Goal: Task Accomplishment & Management: Manage account settings

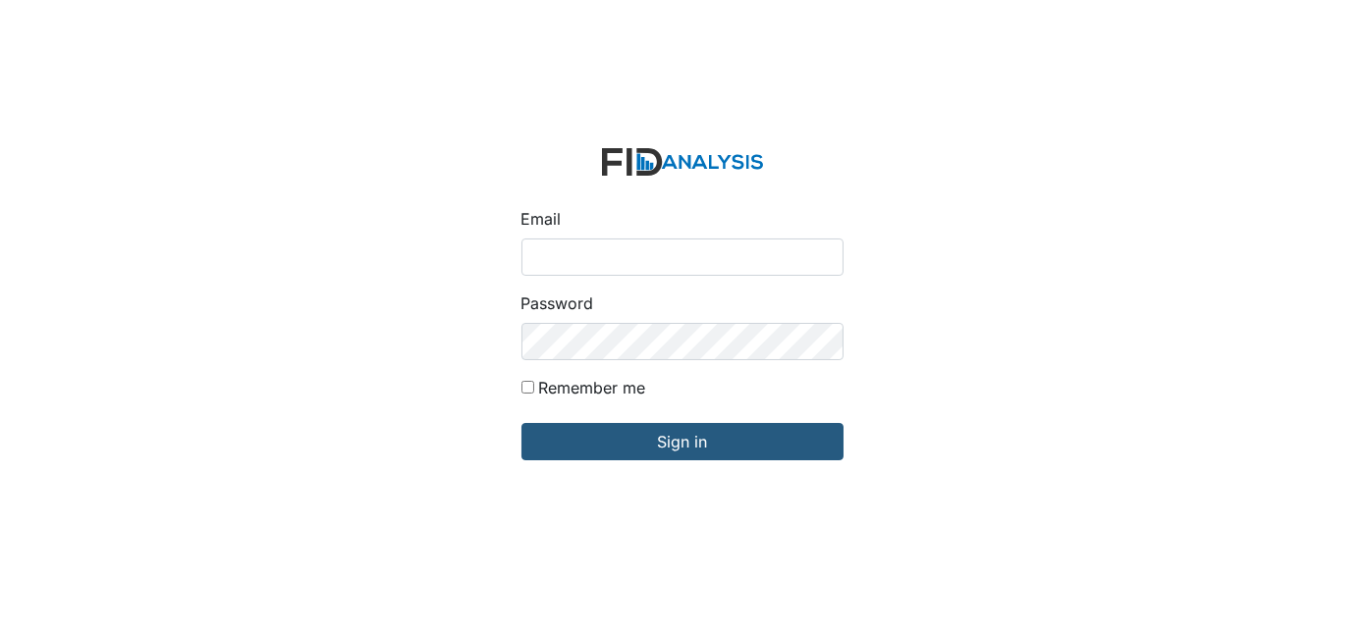
type input "[EMAIL_ADDRESS][DOMAIN_NAME]"
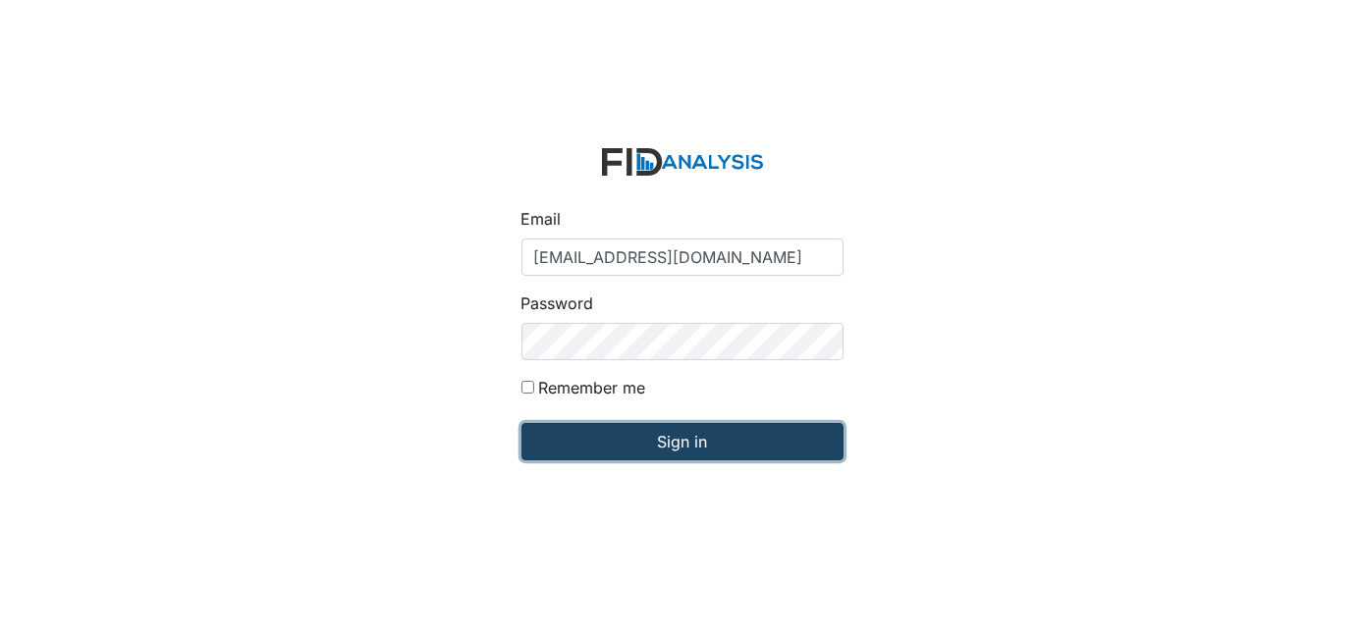
click at [778, 432] on input "Sign in" at bounding box center [682, 441] width 322 height 37
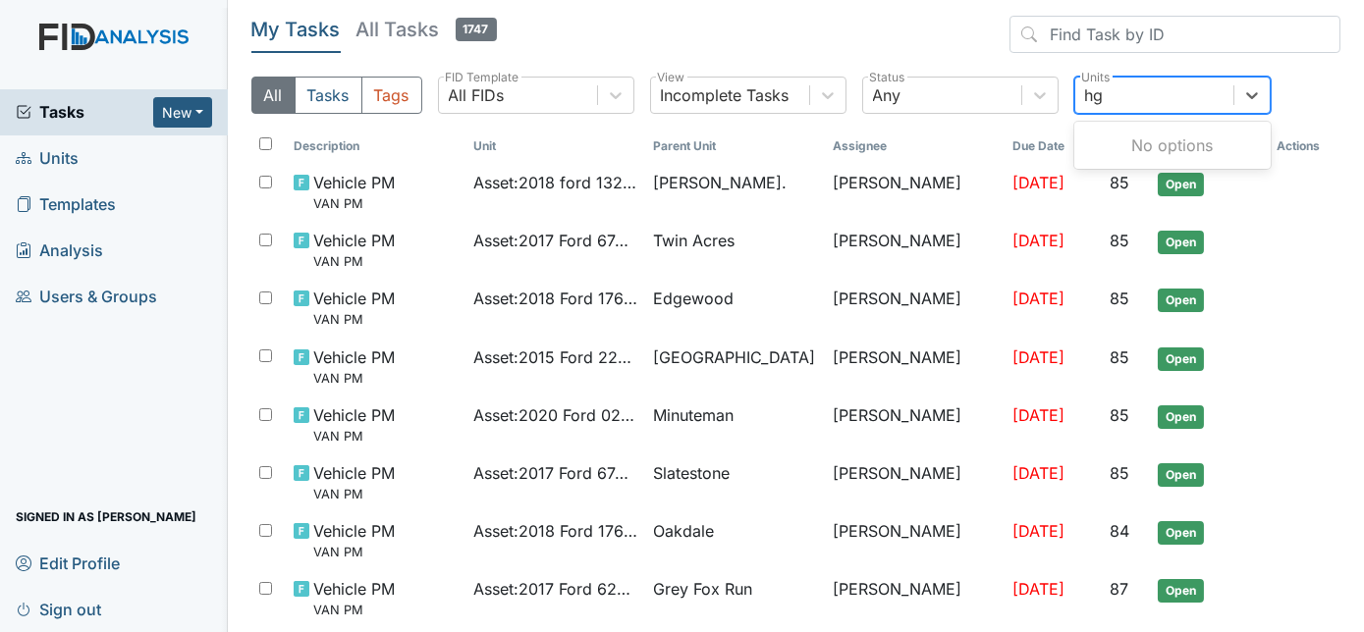
type input "h"
type input "grey fox"
click at [1181, 143] on div "Grey Fox Run" at bounding box center [1172, 145] width 196 height 39
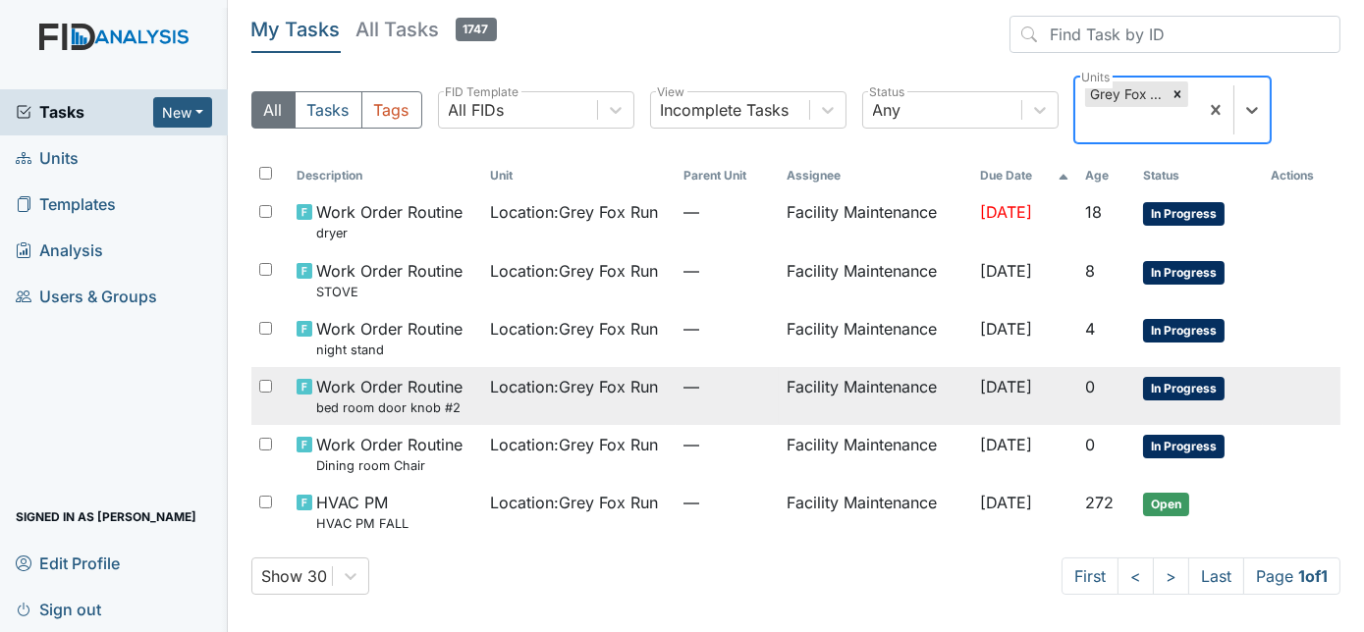
click at [751, 401] on td "—" at bounding box center [727, 396] width 103 height 58
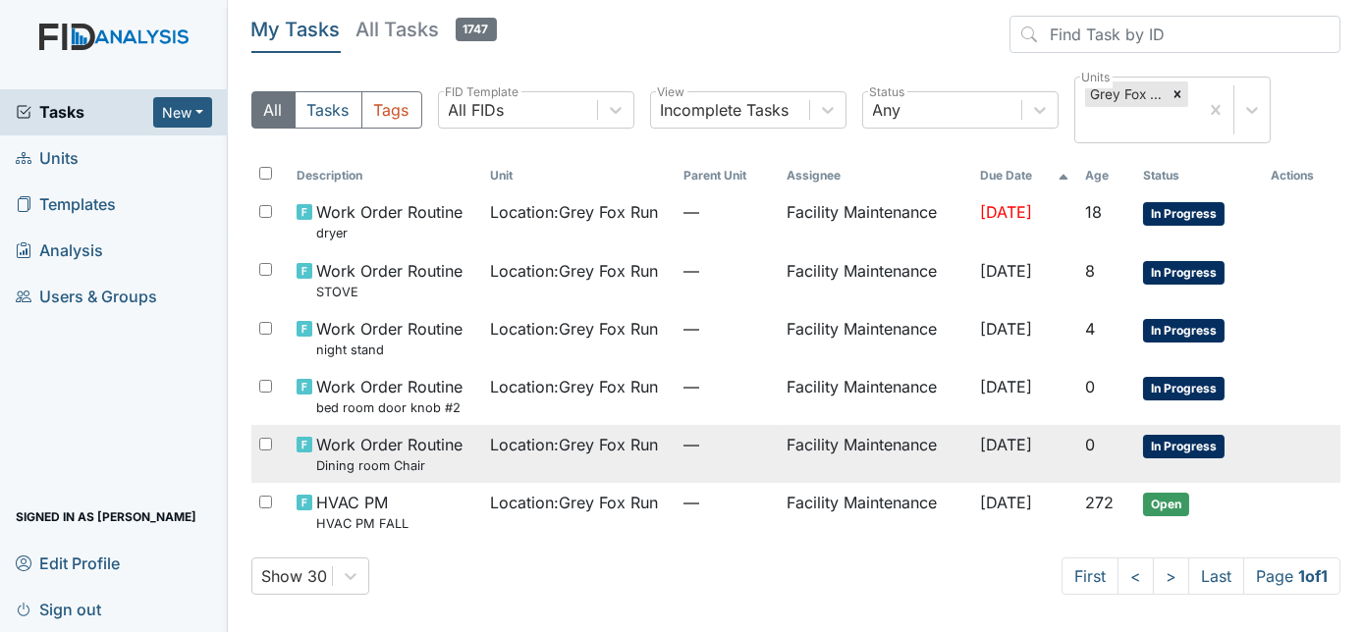
click at [727, 461] on td "—" at bounding box center [727, 454] width 103 height 58
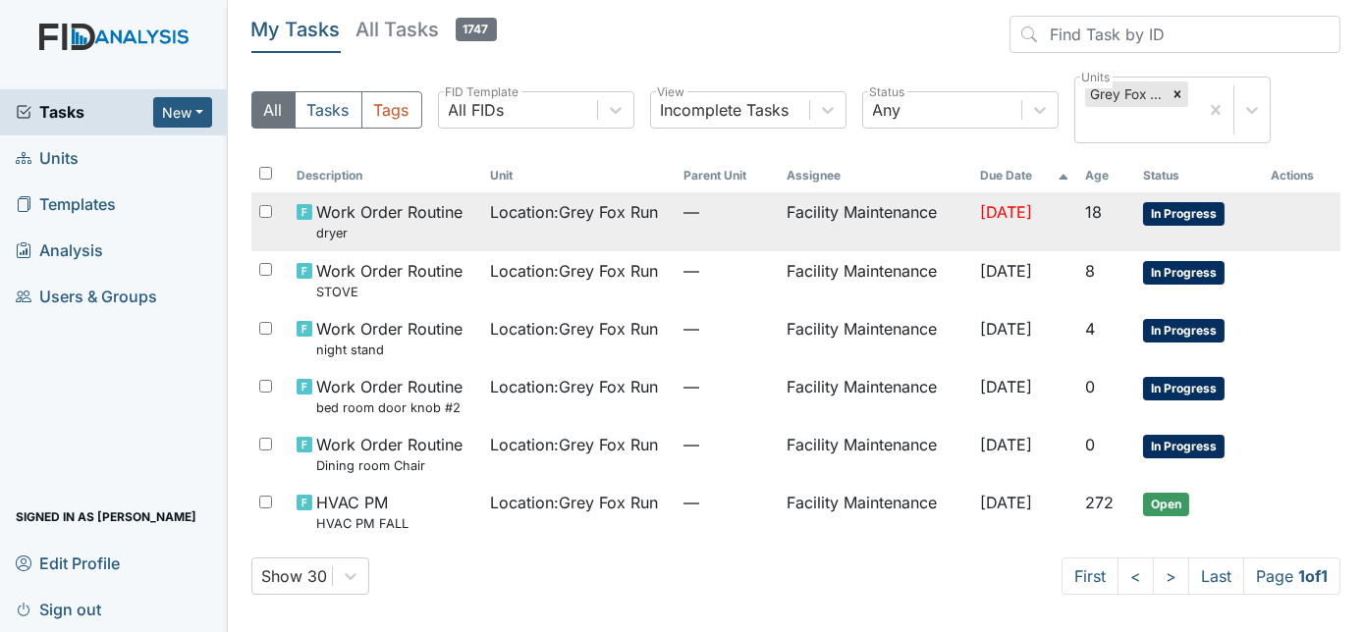
click at [853, 221] on td "Facility Maintenance" at bounding box center [875, 221] width 193 height 58
click at [827, 277] on td "Facility Maintenance" at bounding box center [875, 280] width 193 height 58
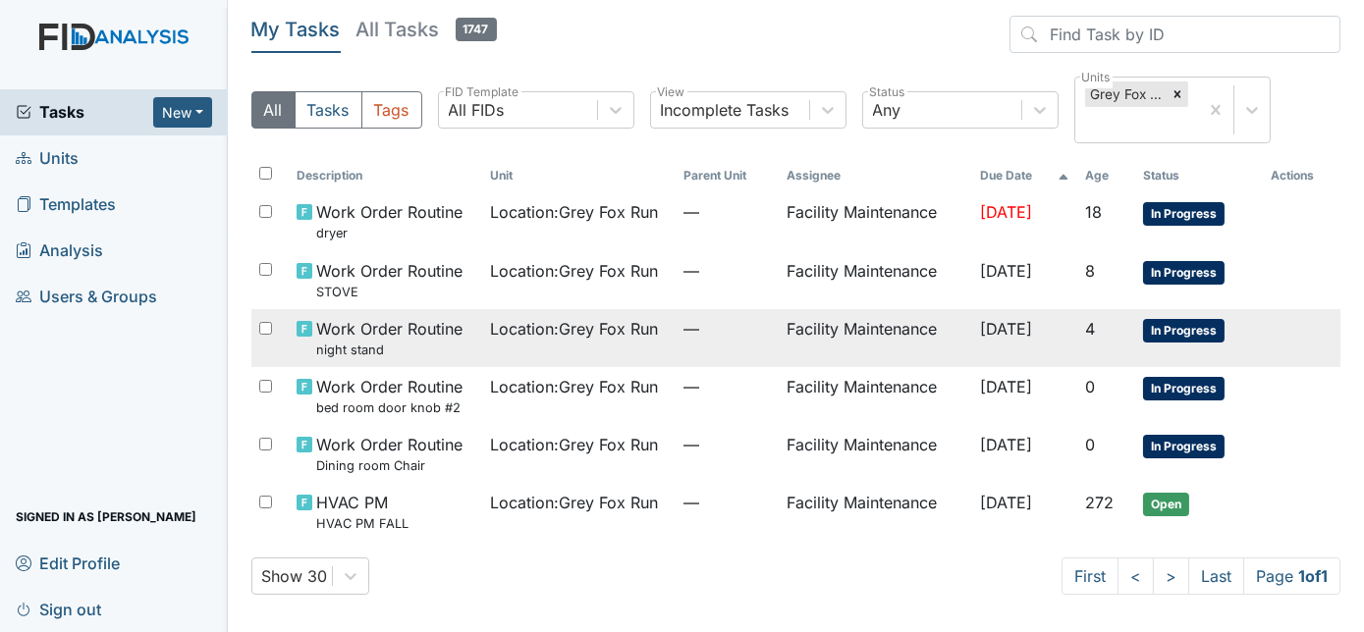
click at [811, 344] on td "Facility Maintenance" at bounding box center [875, 338] width 193 height 58
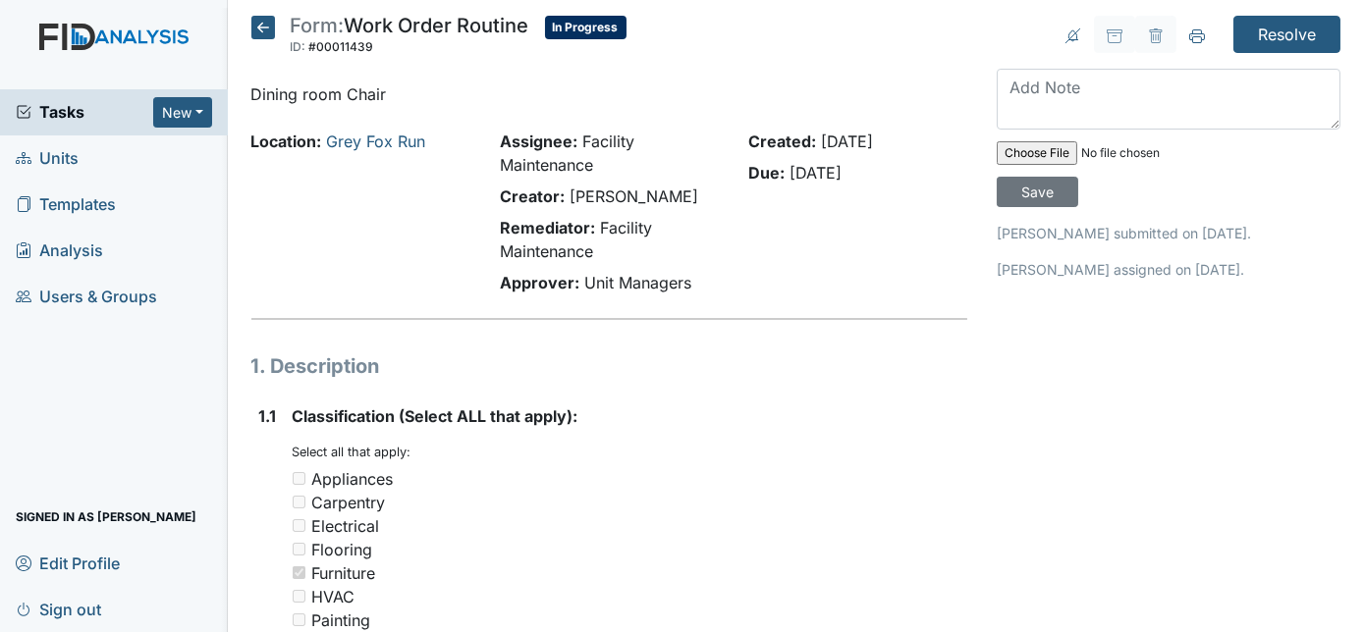
click at [906, 293] on div "Created: [DATE] Due: [DATE]" at bounding box center [857, 216] width 248 height 173
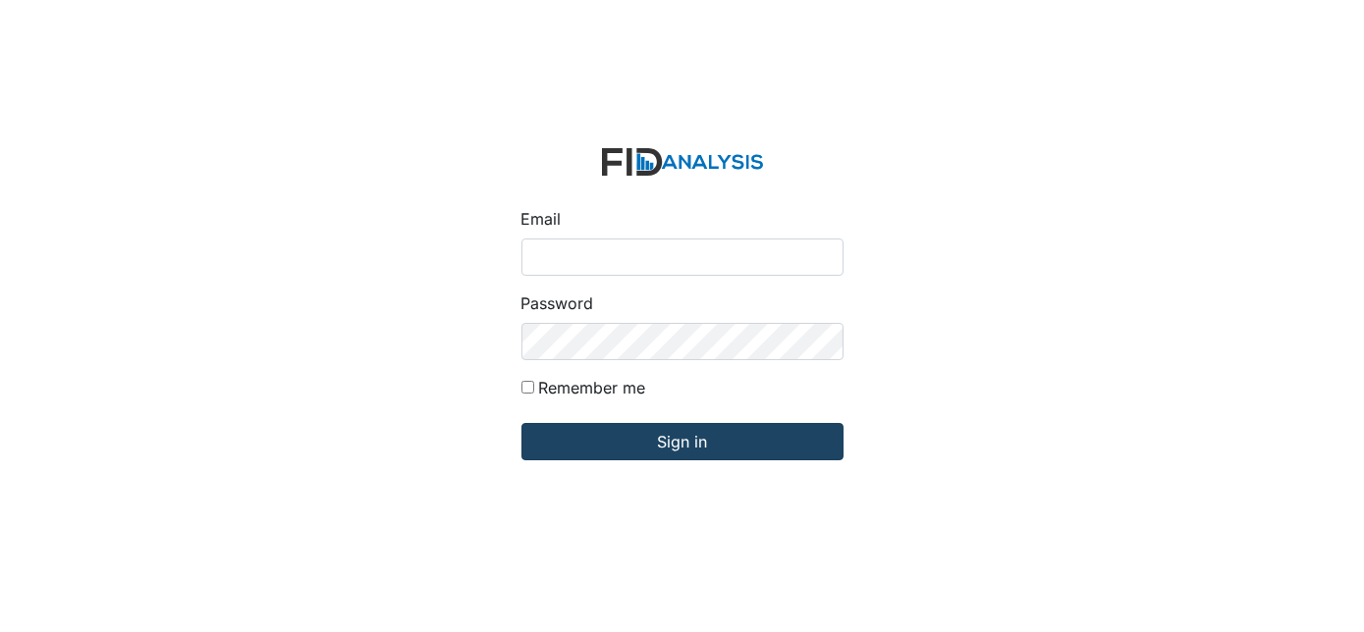
type input "[EMAIL_ADDRESS][DOMAIN_NAME]"
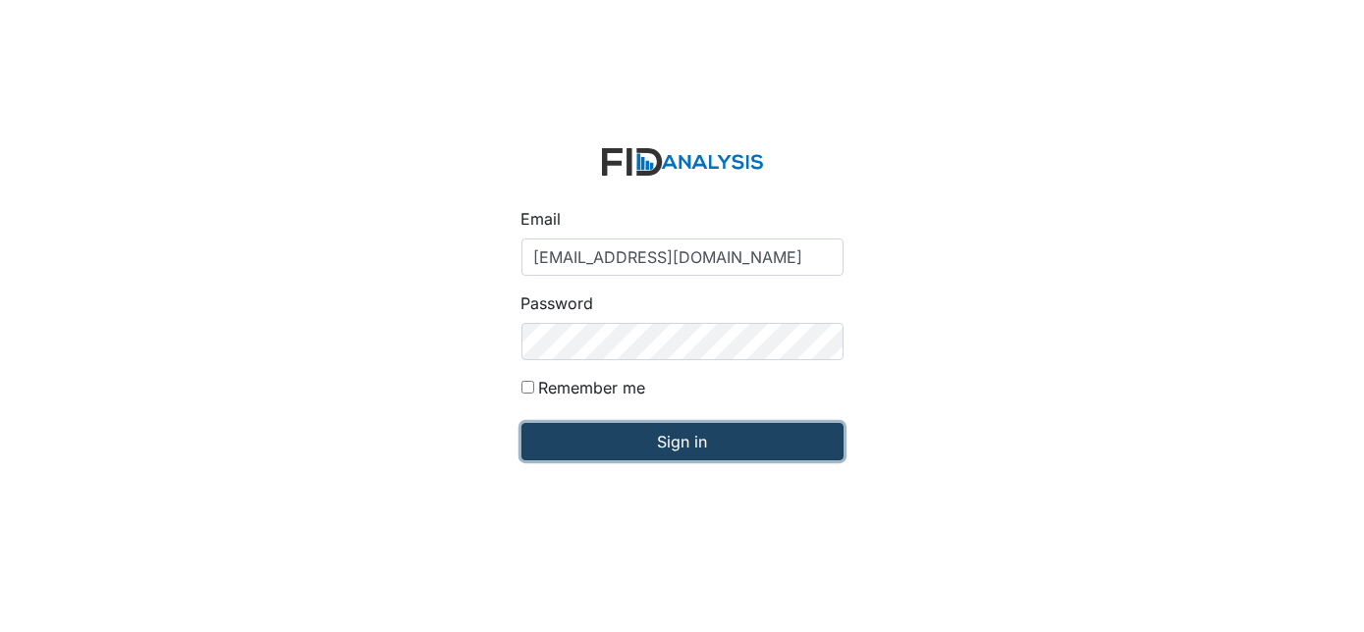
click at [645, 437] on input "Sign in" at bounding box center [682, 441] width 322 height 37
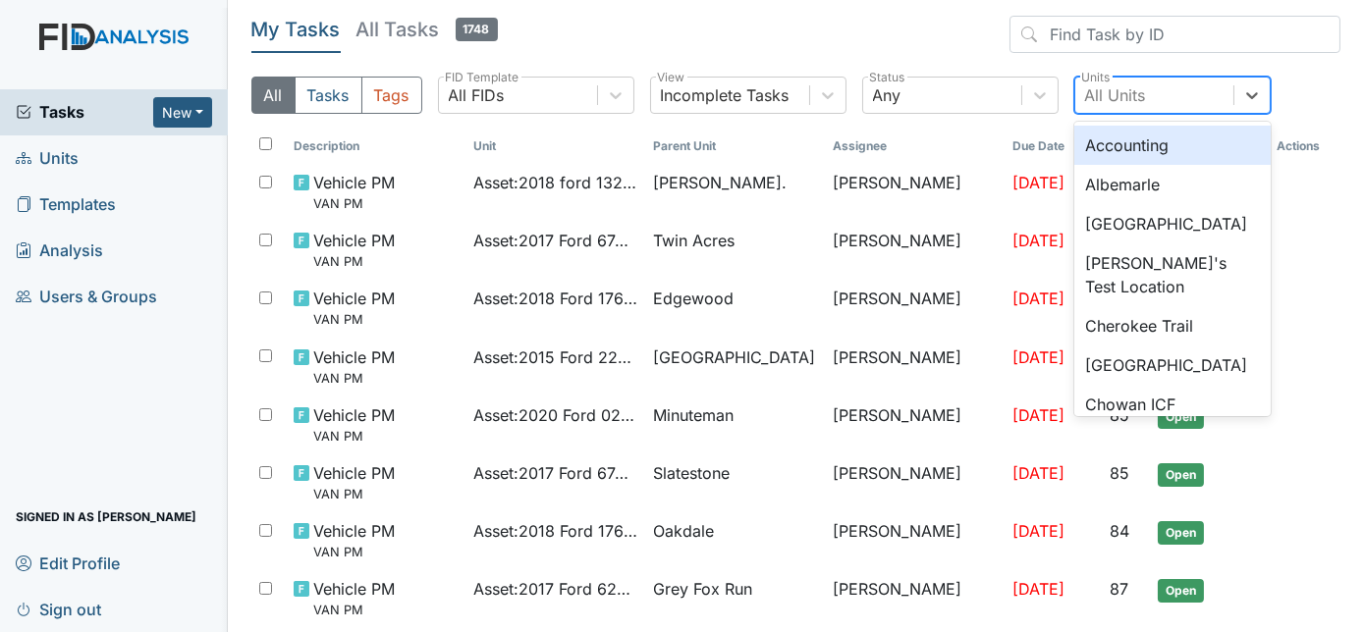
click at [1113, 88] on div "All Units" at bounding box center [1115, 95] width 61 height 24
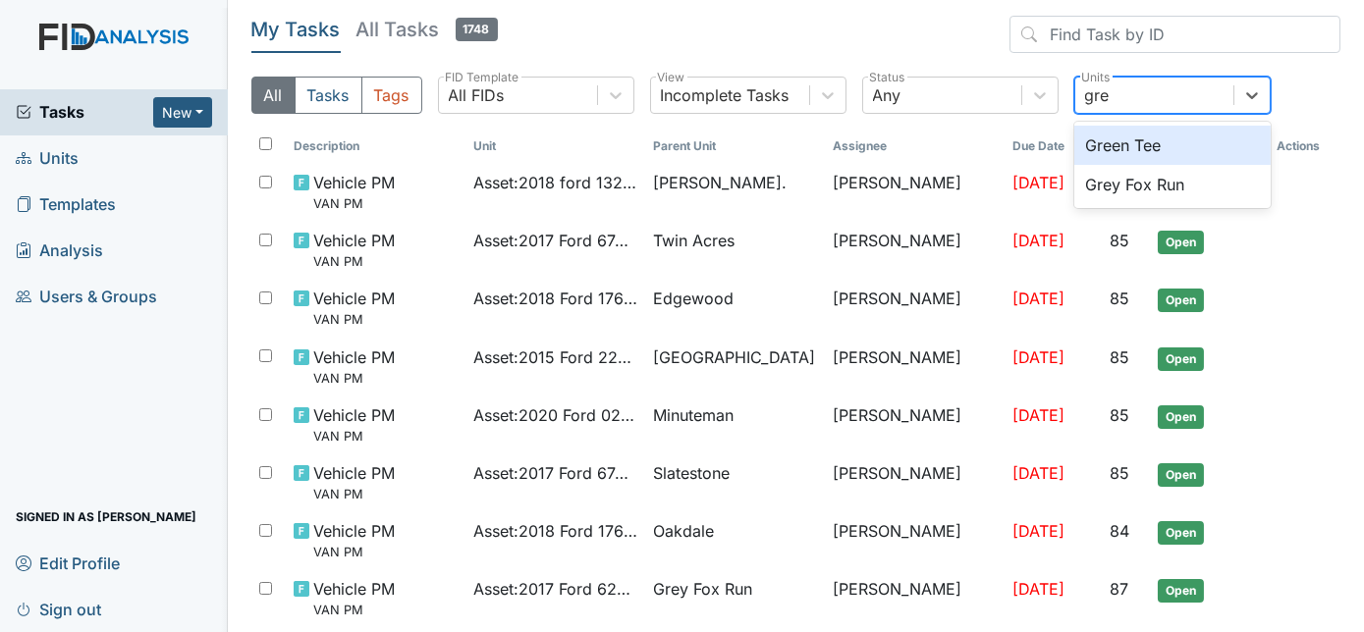
type input "grey"
click at [1184, 149] on div "Grey Fox Run" at bounding box center [1172, 145] width 196 height 39
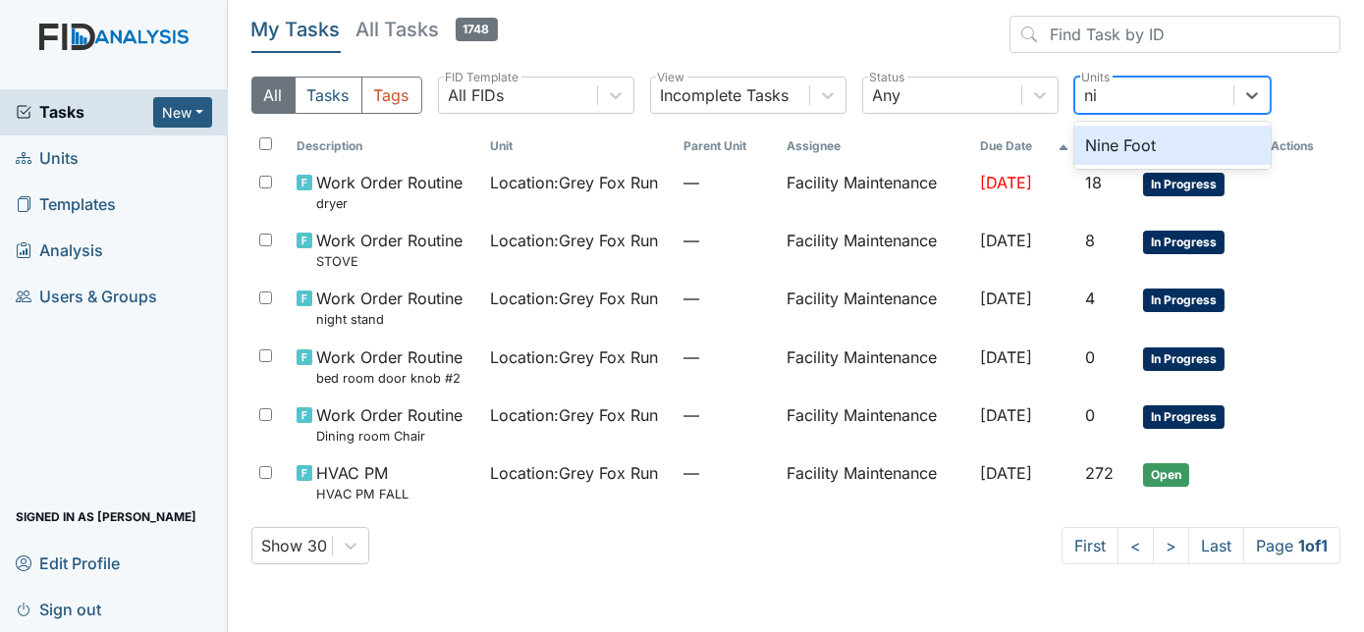
type input "nin"
click at [1136, 150] on div "Nine Foot" at bounding box center [1172, 145] width 196 height 39
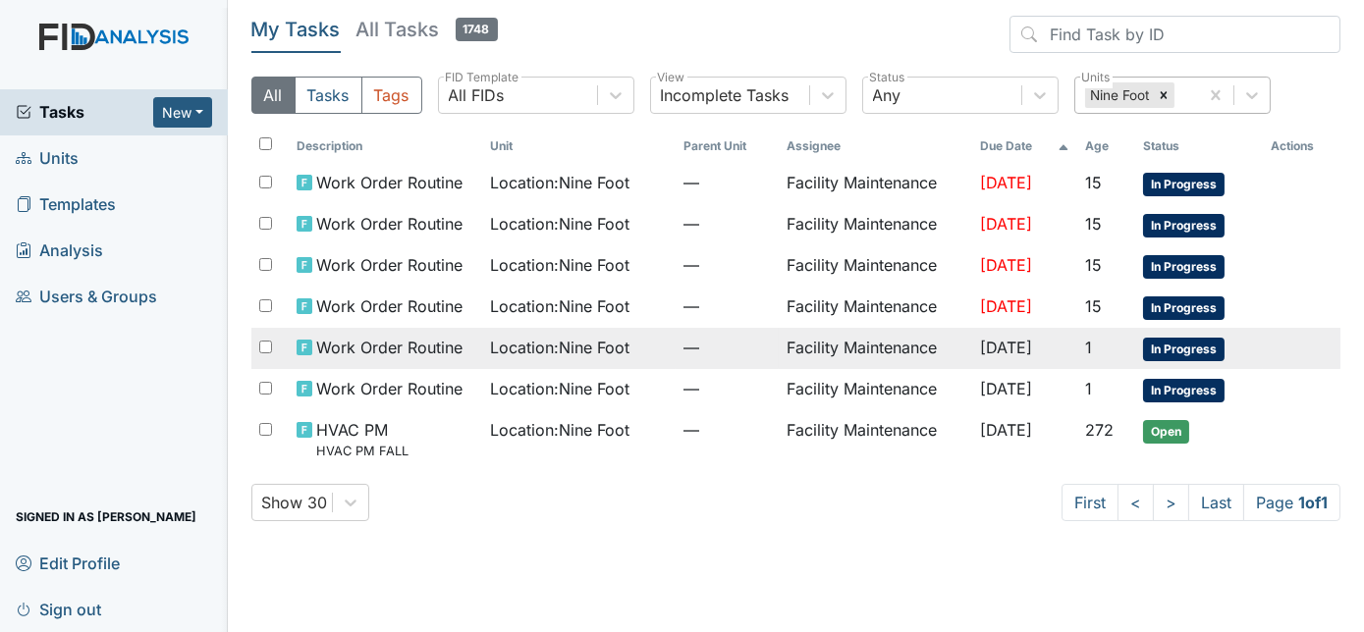
click at [862, 343] on td "Facility Maintenance" at bounding box center [875, 348] width 193 height 41
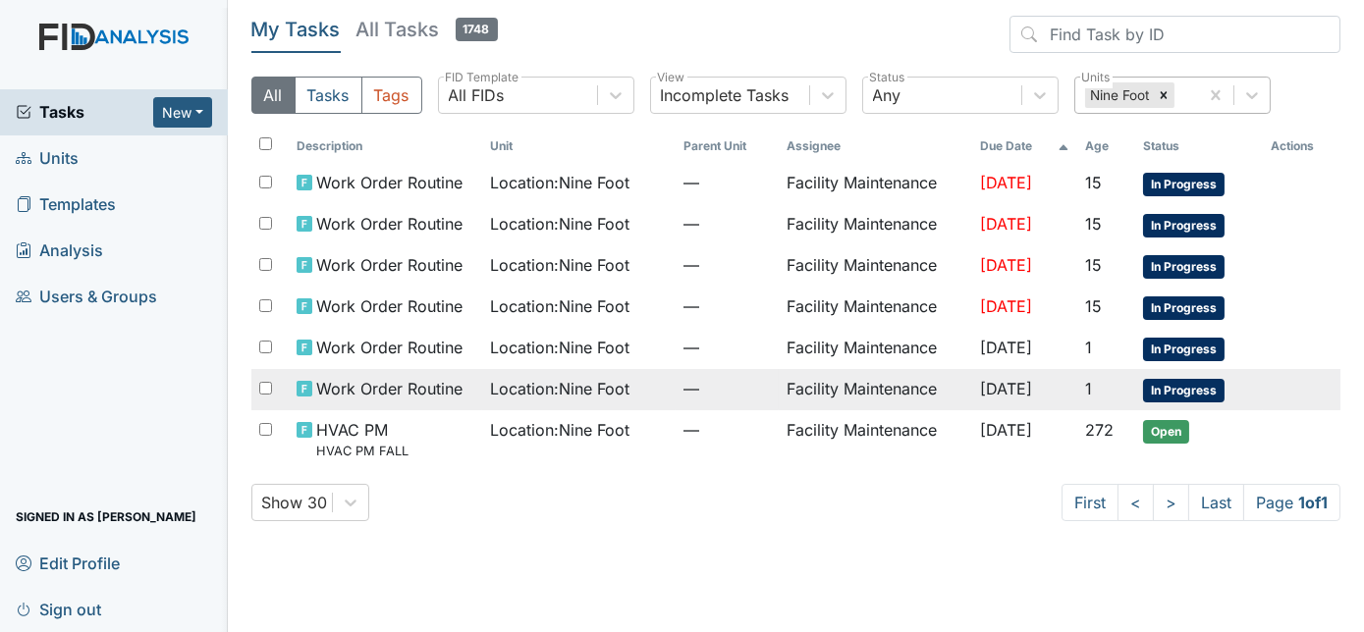
click at [698, 386] on span "—" at bounding box center [726, 389] width 87 height 24
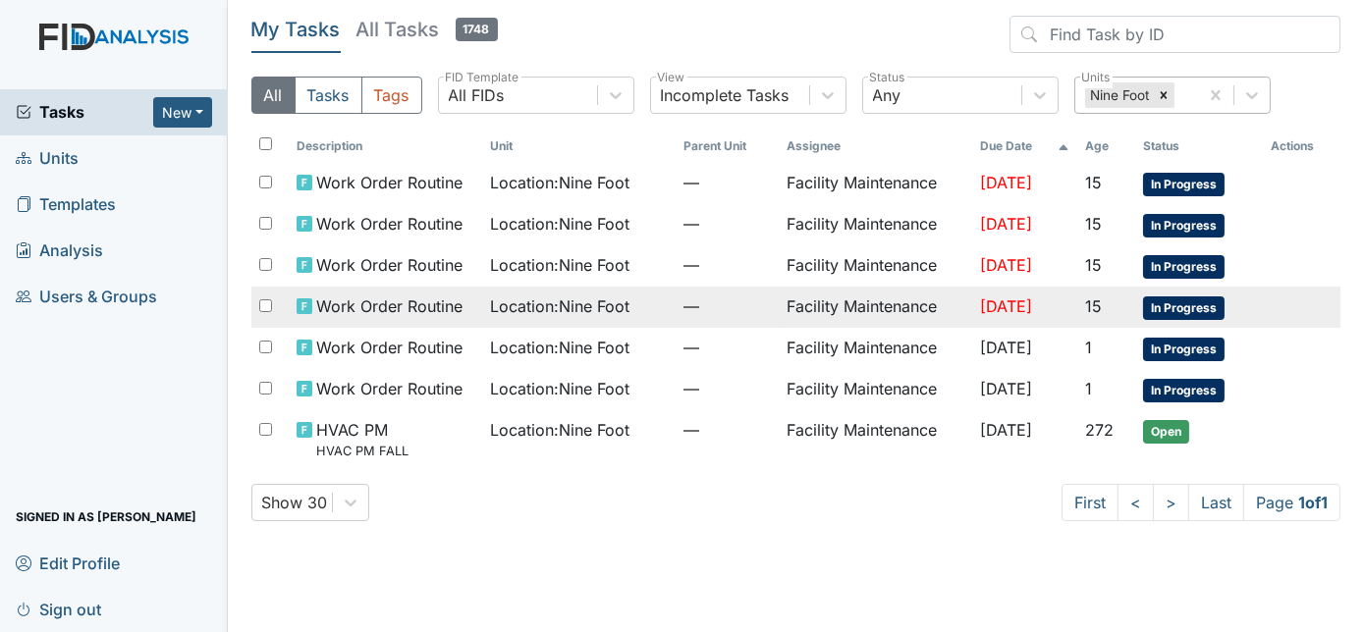
click at [552, 303] on span "Location : Nine Foot" at bounding box center [559, 307] width 139 height 24
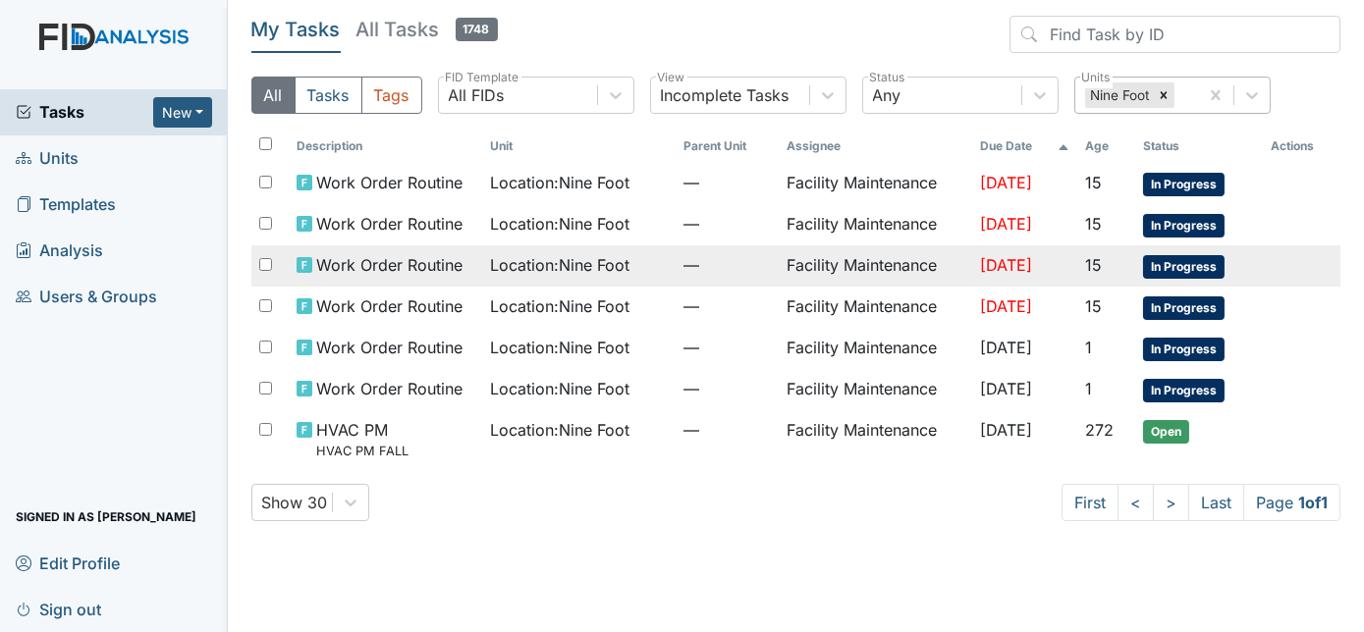
click at [640, 262] on div "Location : Nine Foot" at bounding box center [579, 265] width 178 height 24
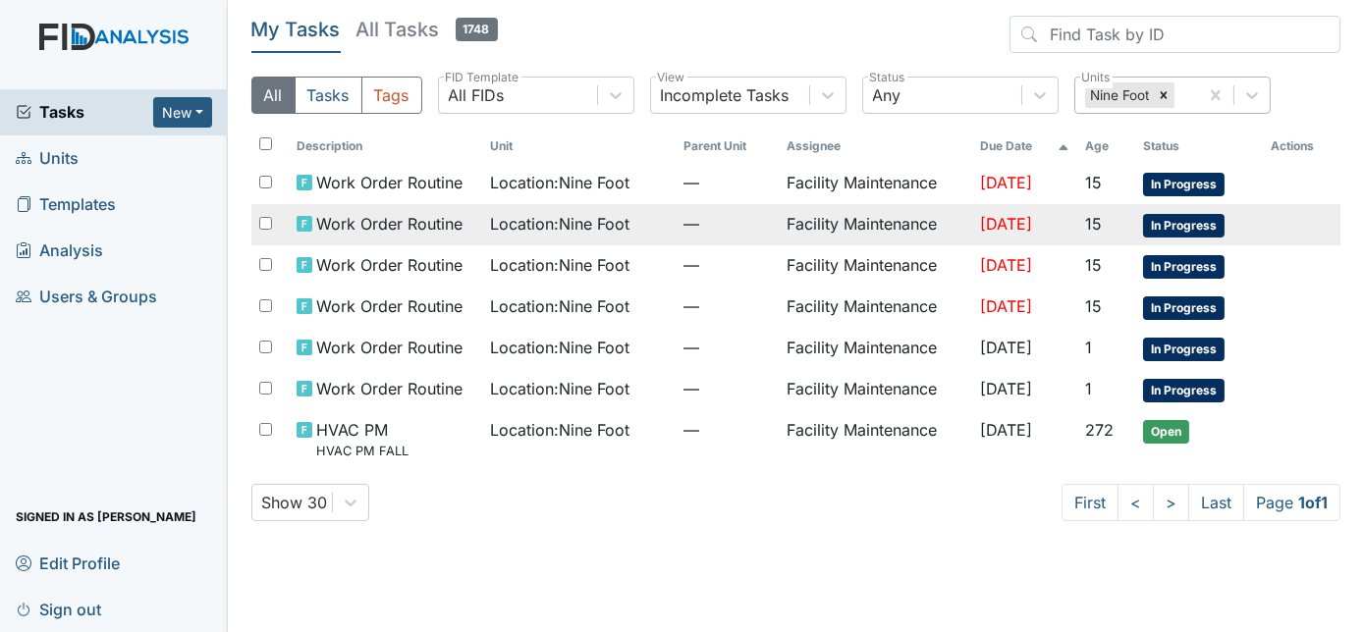
click at [589, 236] on td "Location : Nine Foot" at bounding box center [578, 224] width 193 height 41
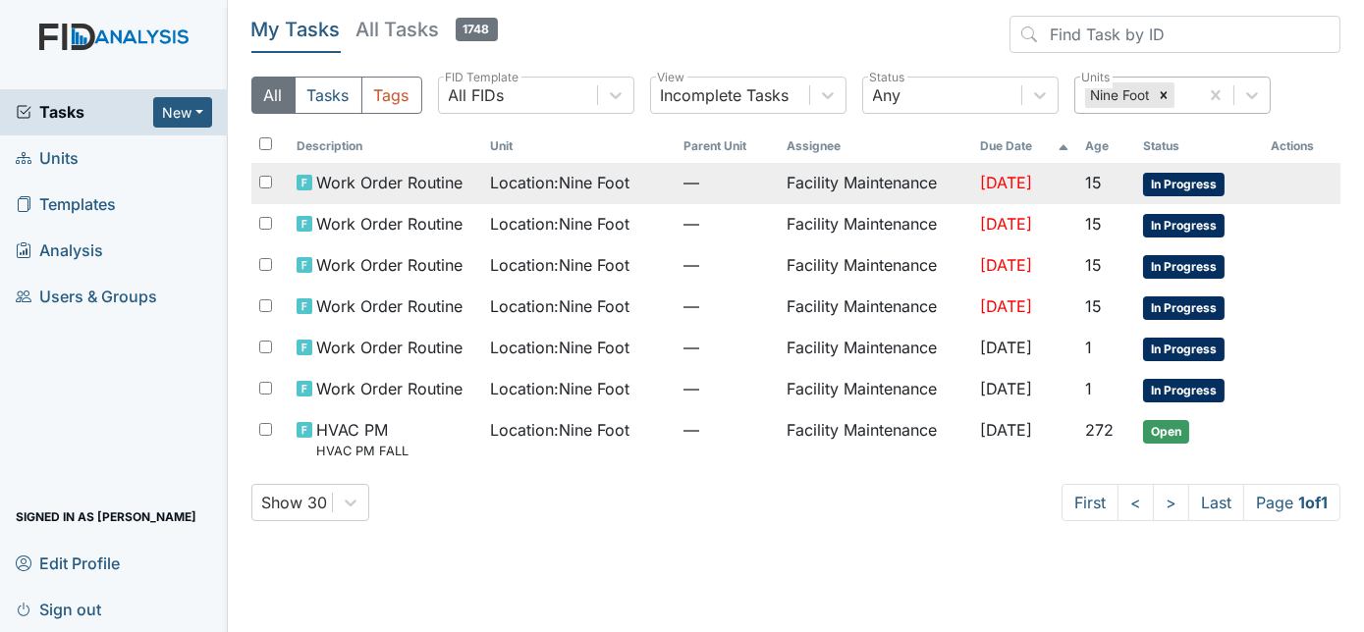
click at [607, 184] on span "Location : Nine Foot" at bounding box center [559, 183] width 139 height 24
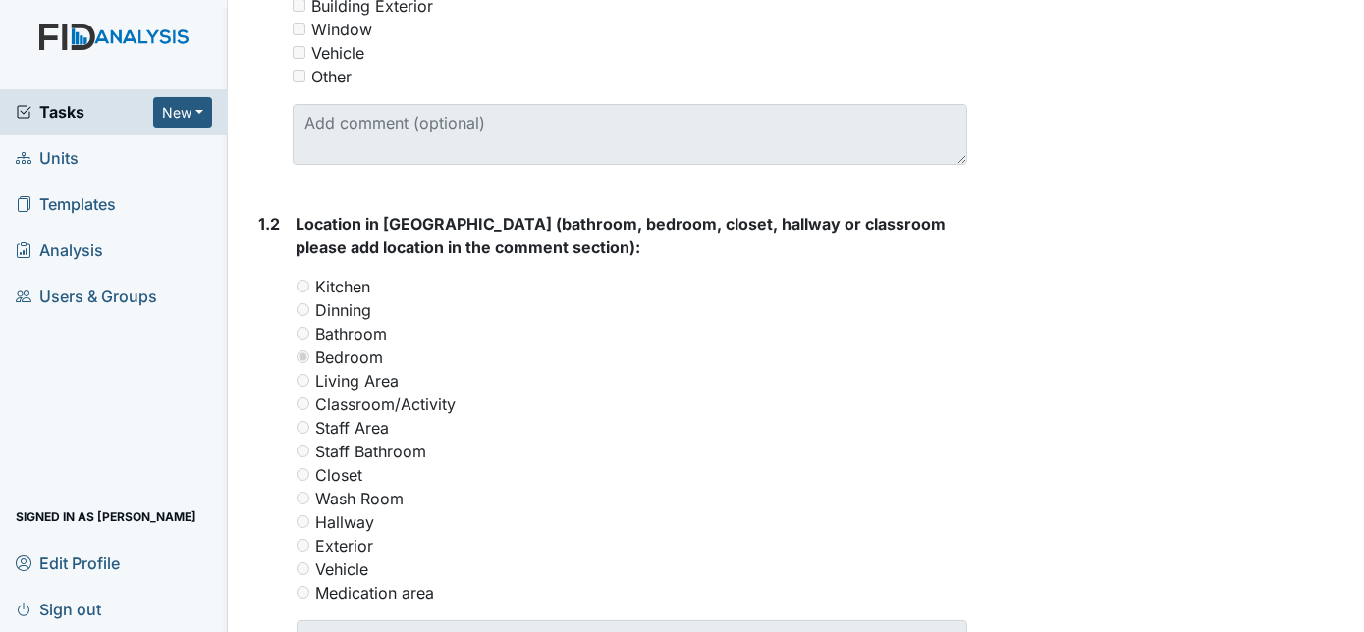
scroll to position [948, 0]
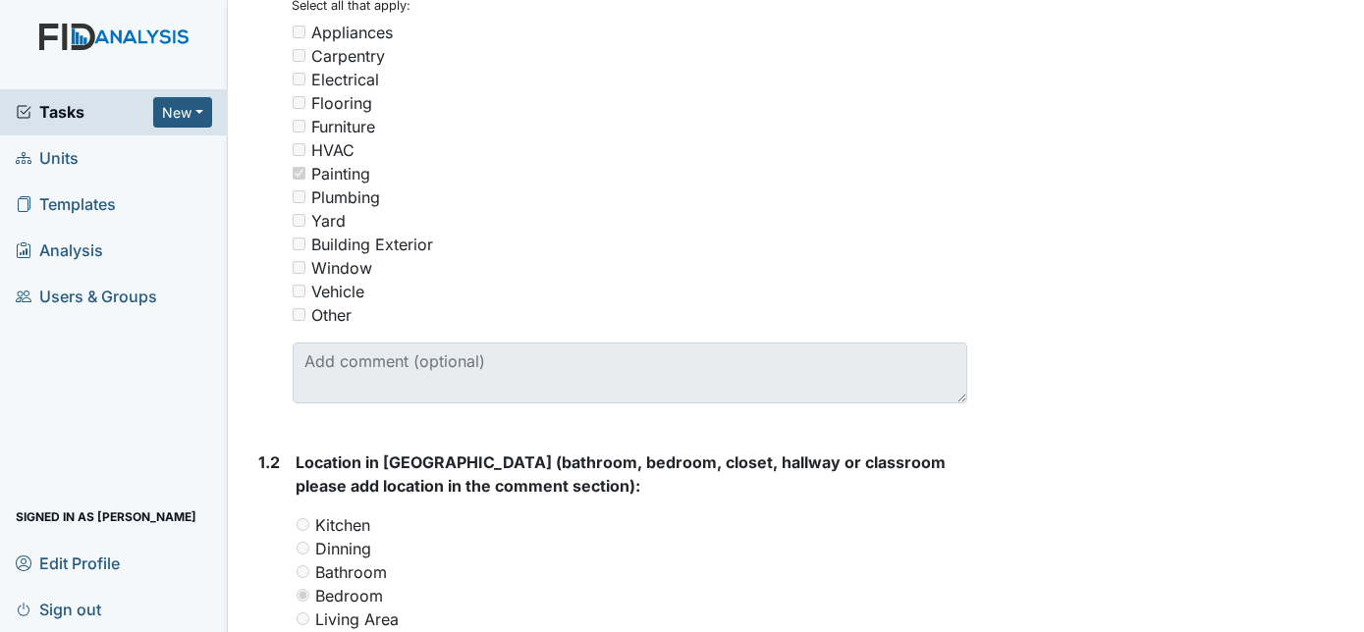
scroll to position [403, 0]
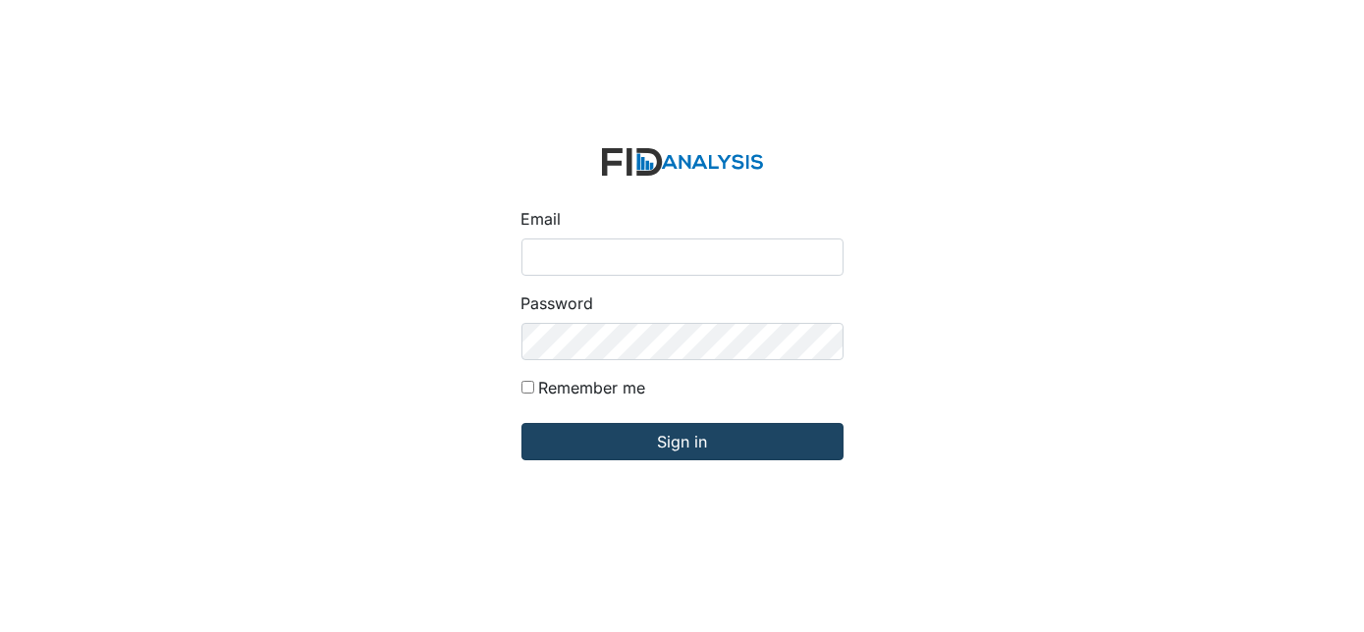
type input "[EMAIL_ADDRESS][DOMAIN_NAME]"
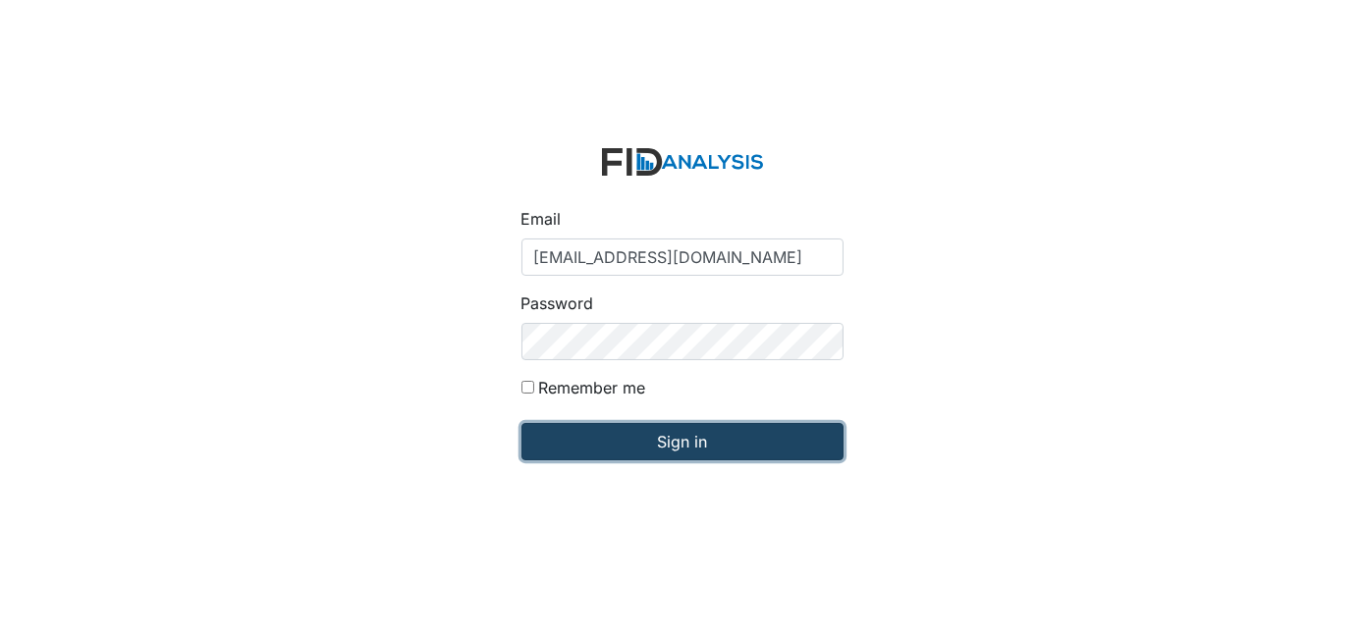
click at [704, 436] on input "Sign in" at bounding box center [682, 441] width 322 height 37
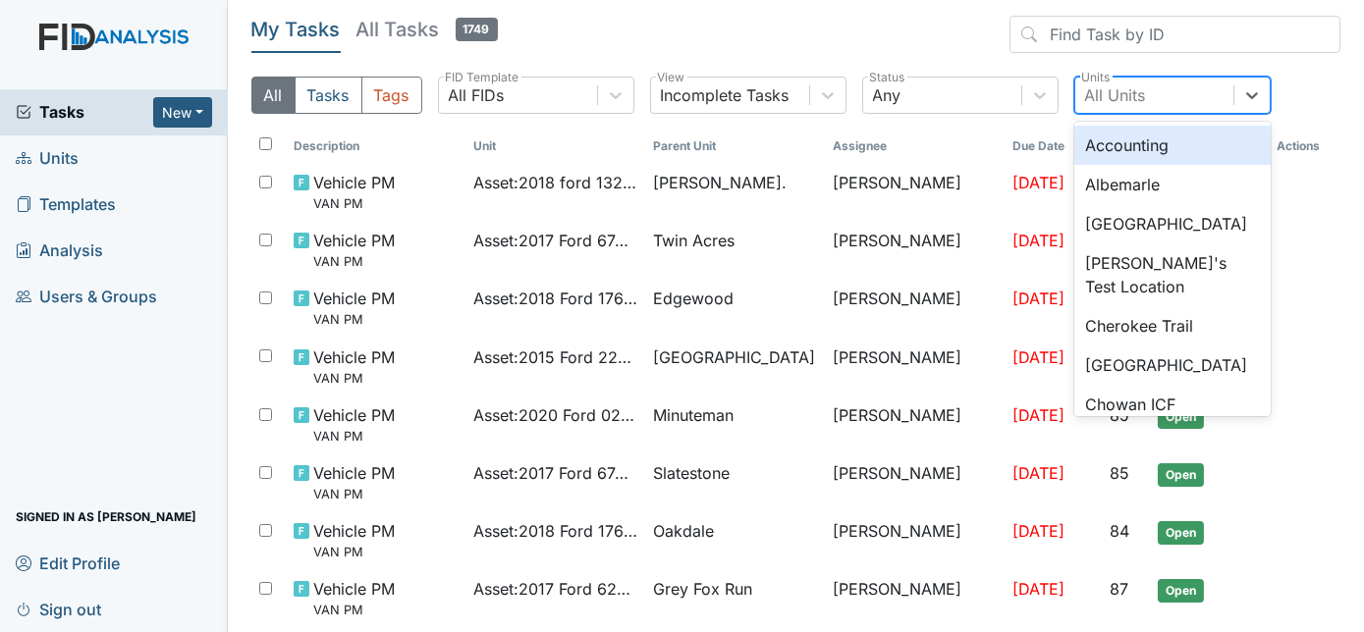
click at [1136, 102] on div "All Units" at bounding box center [1115, 95] width 61 height 24
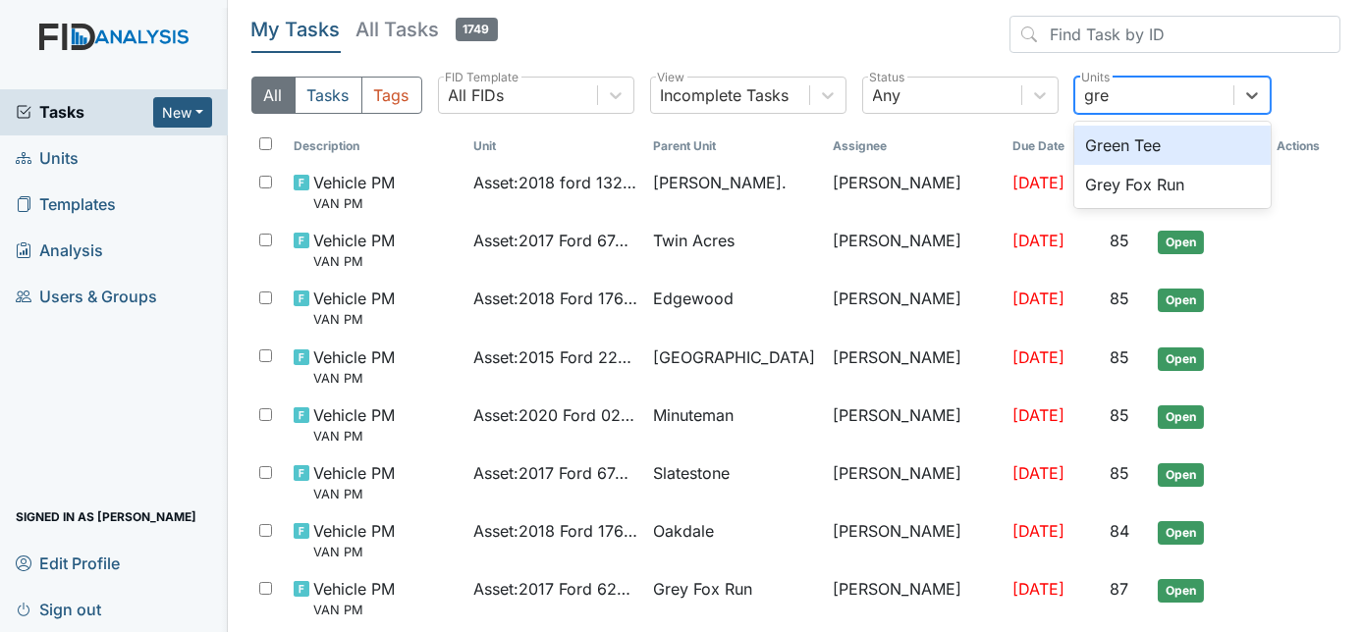
type input "grey"
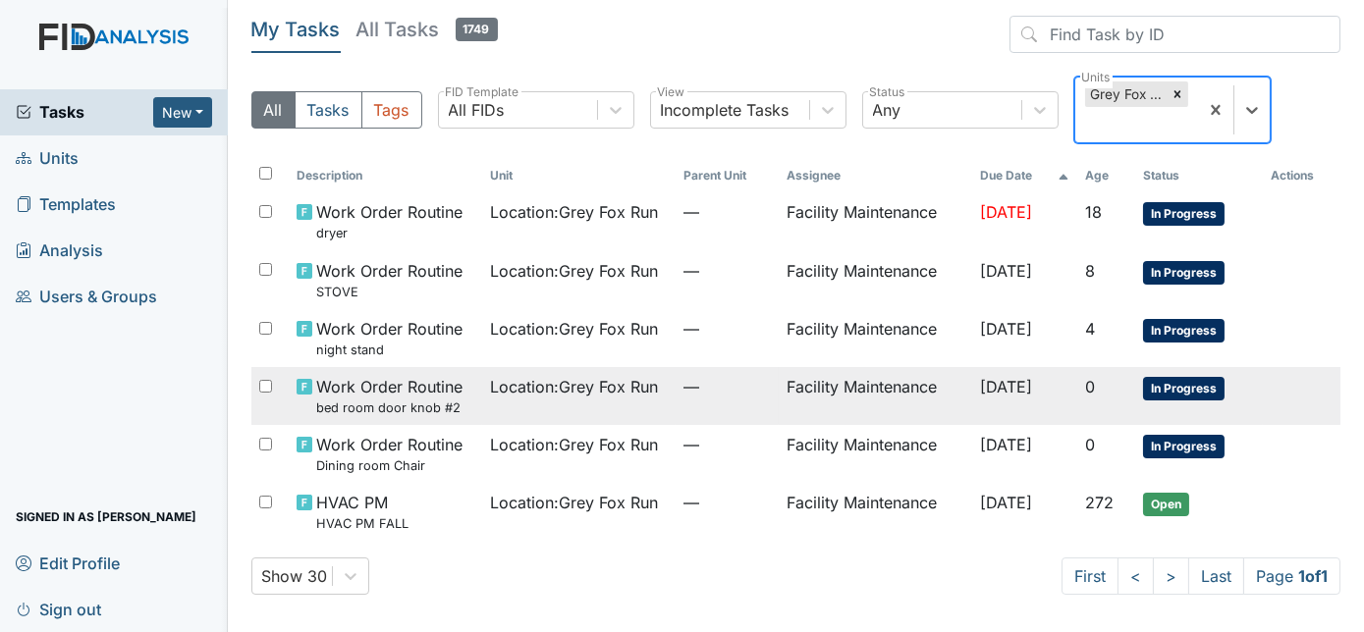
click at [980, 390] on span "[DATE]" at bounding box center [1006, 387] width 52 height 20
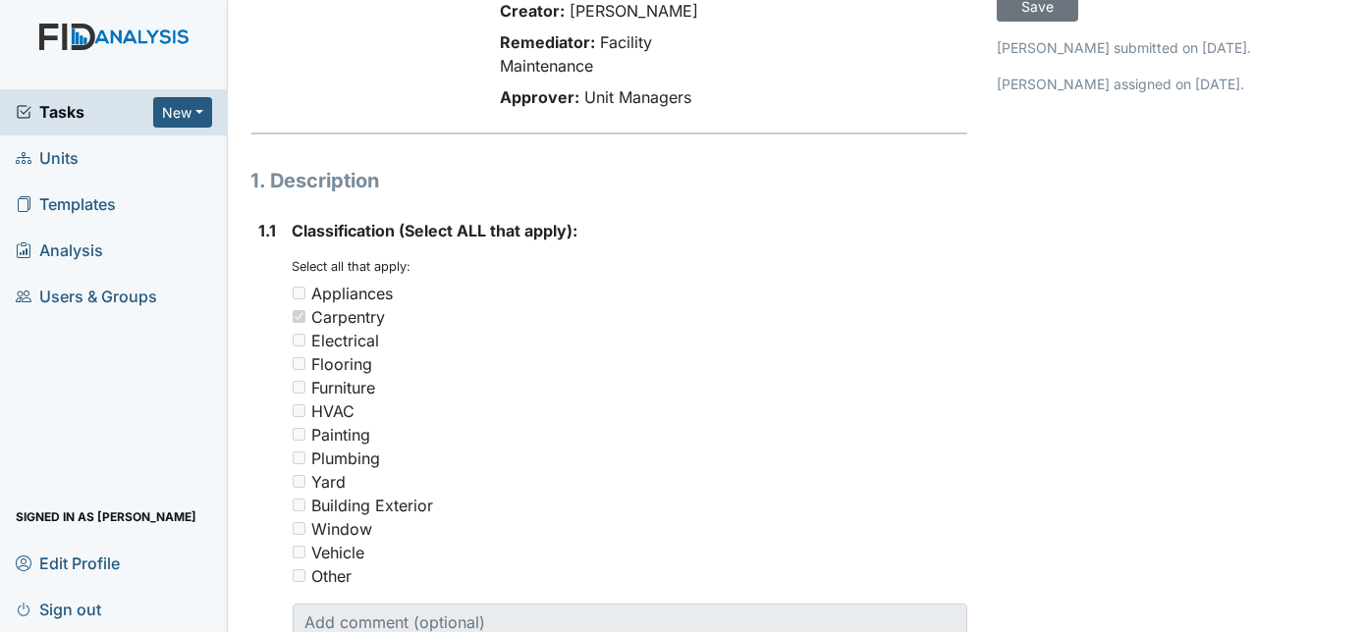
scroll to position [496, 0]
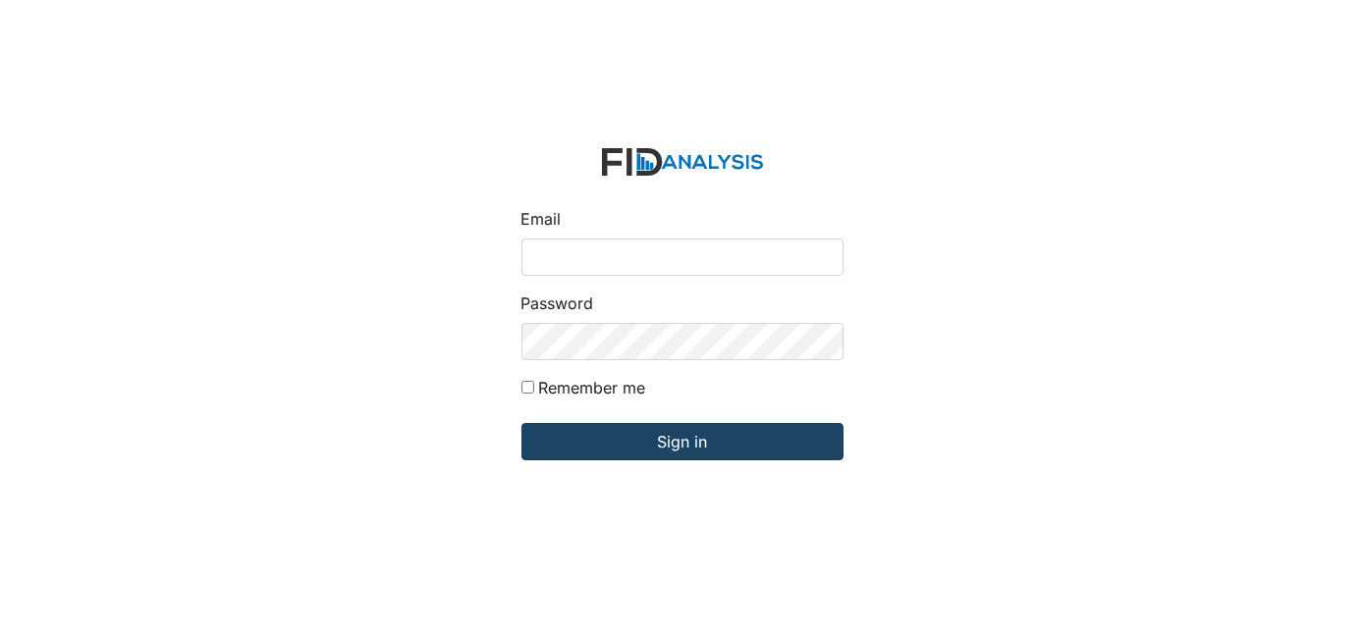
type input "[EMAIL_ADDRESS][DOMAIN_NAME]"
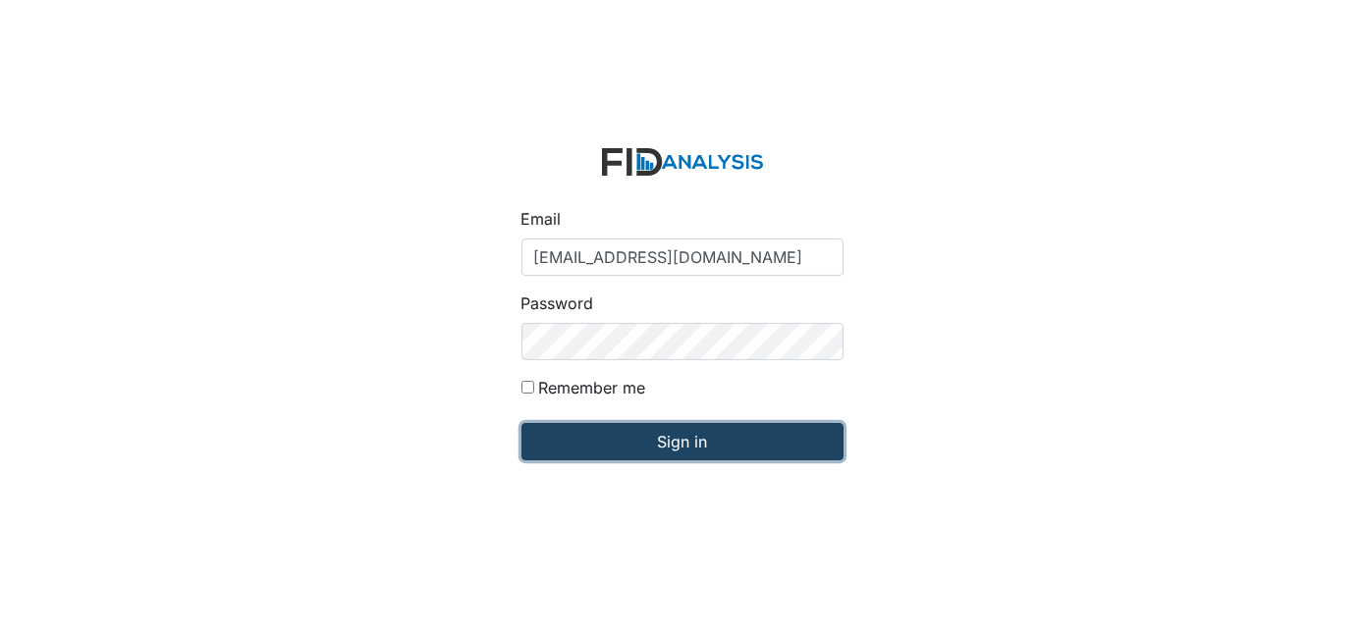
click at [583, 451] on input "Sign in" at bounding box center [682, 441] width 322 height 37
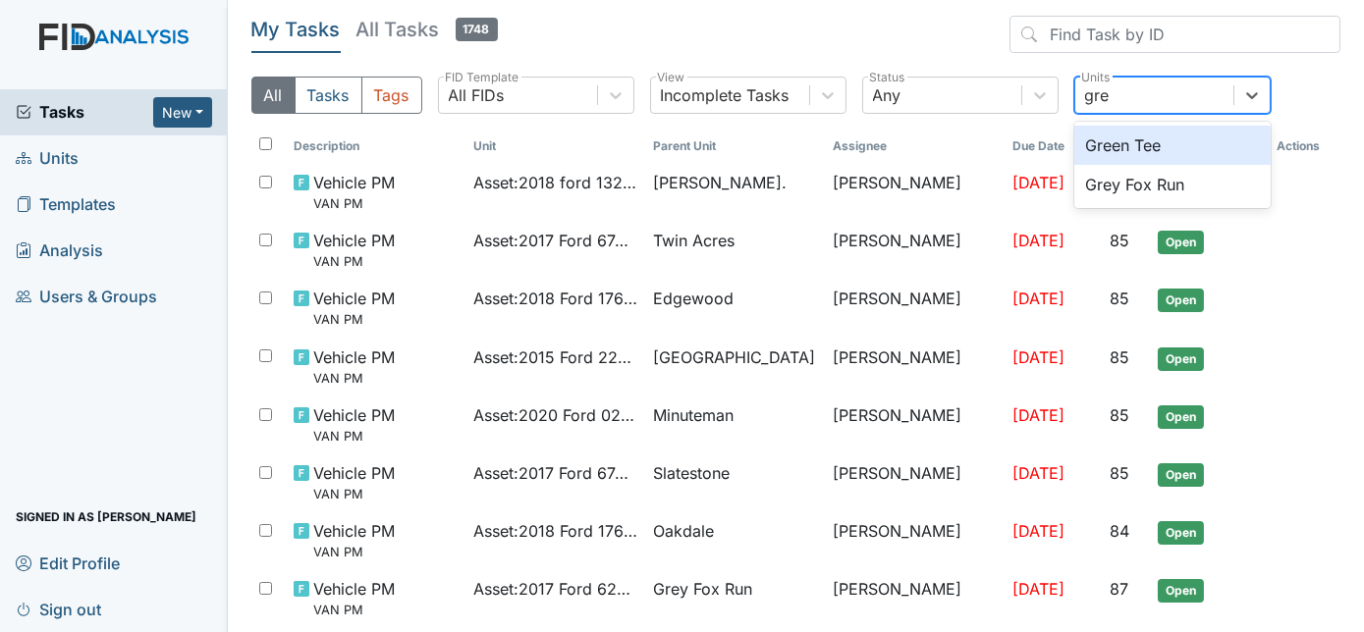
type input "grey"
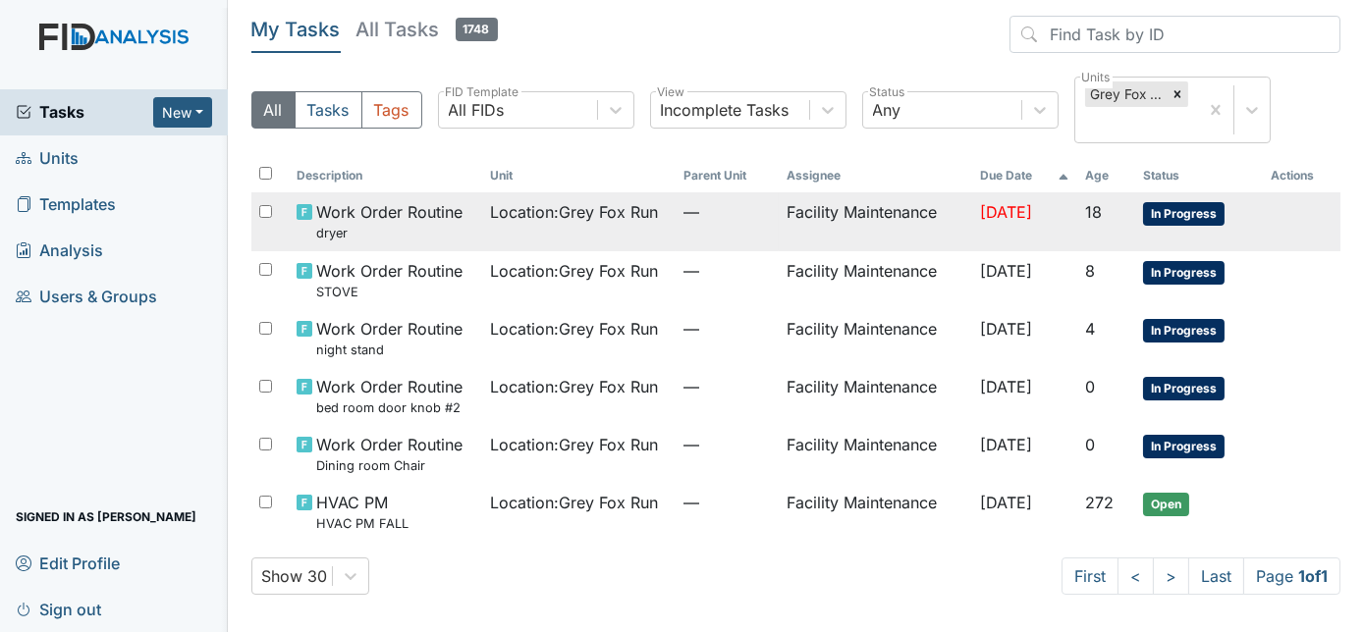
click at [1089, 222] on td "18" at bounding box center [1106, 221] width 58 height 58
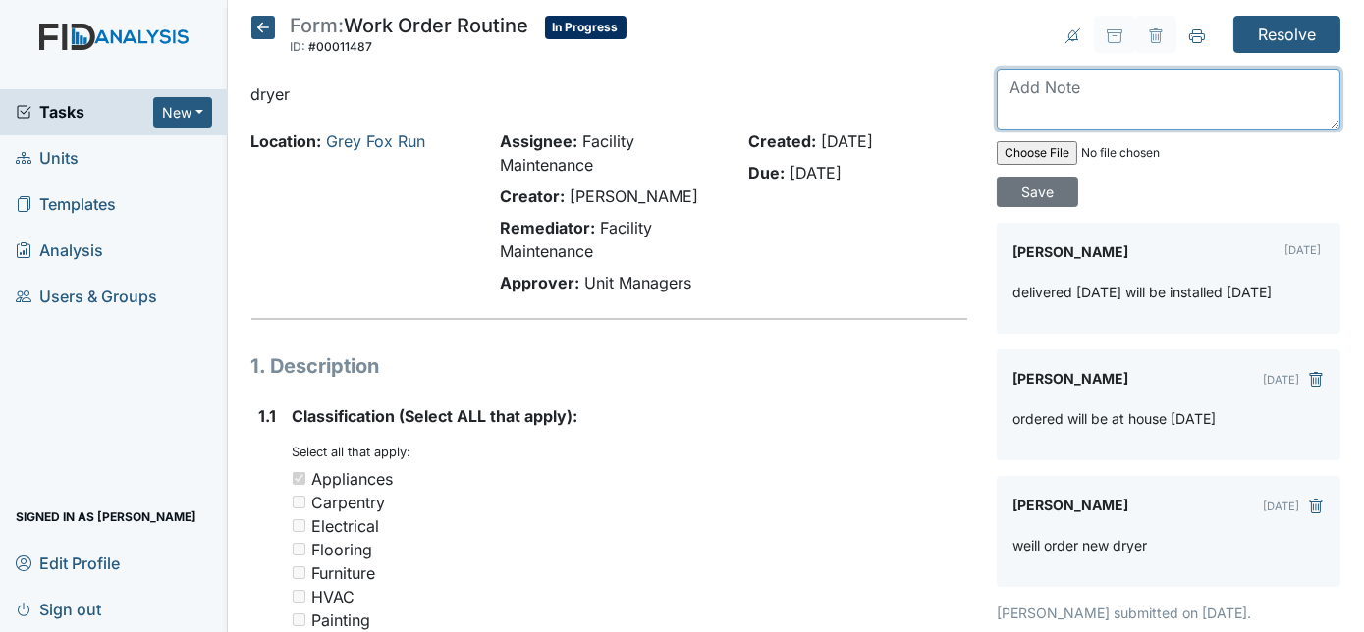
click at [1089, 84] on textarea at bounding box center [1169, 99] width 344 height 61
type textarea "new dryer installed"
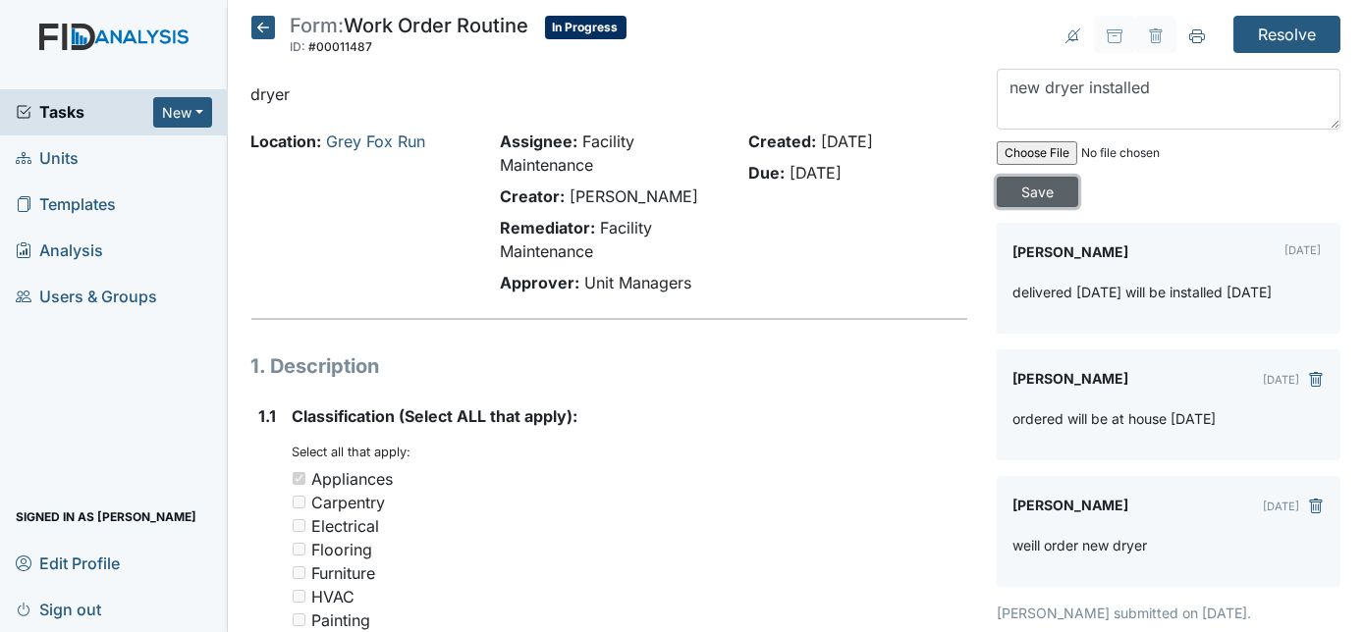
click at [1078, 177] on input "Save" at bounding box center [1037, 192] width 81 height 30
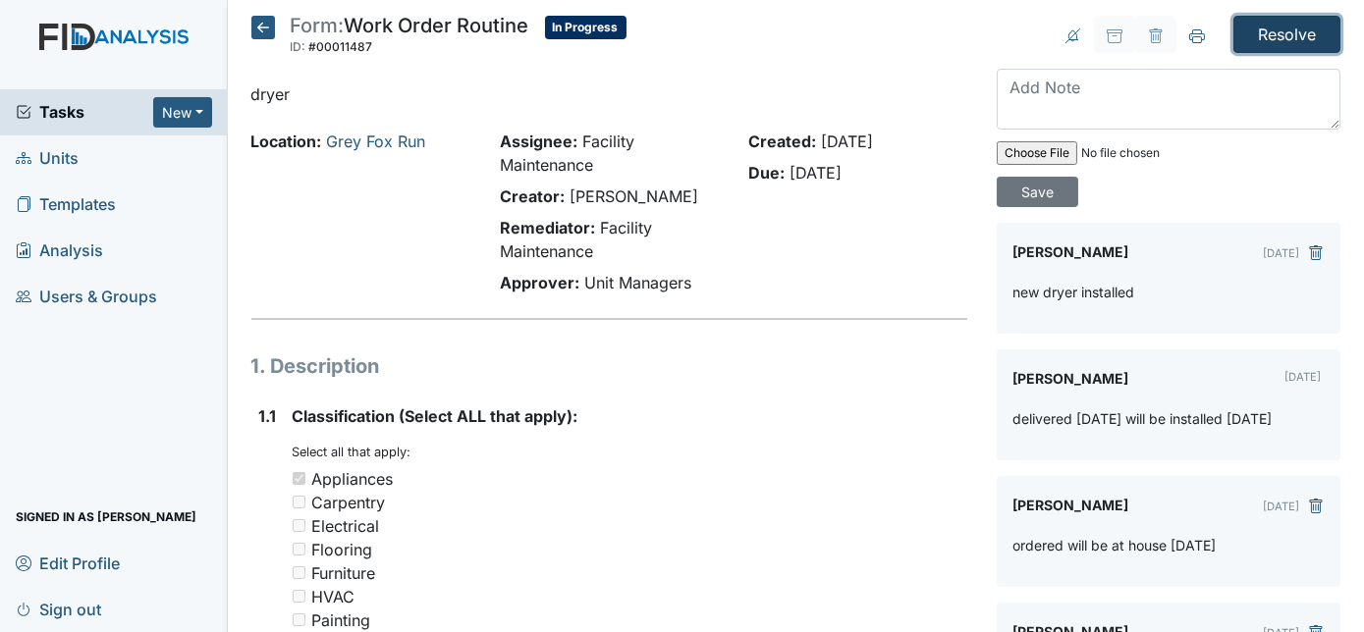
click at [1263, 32] on input "Resolve" at bounding box center [1286, 34] width 107 height 37
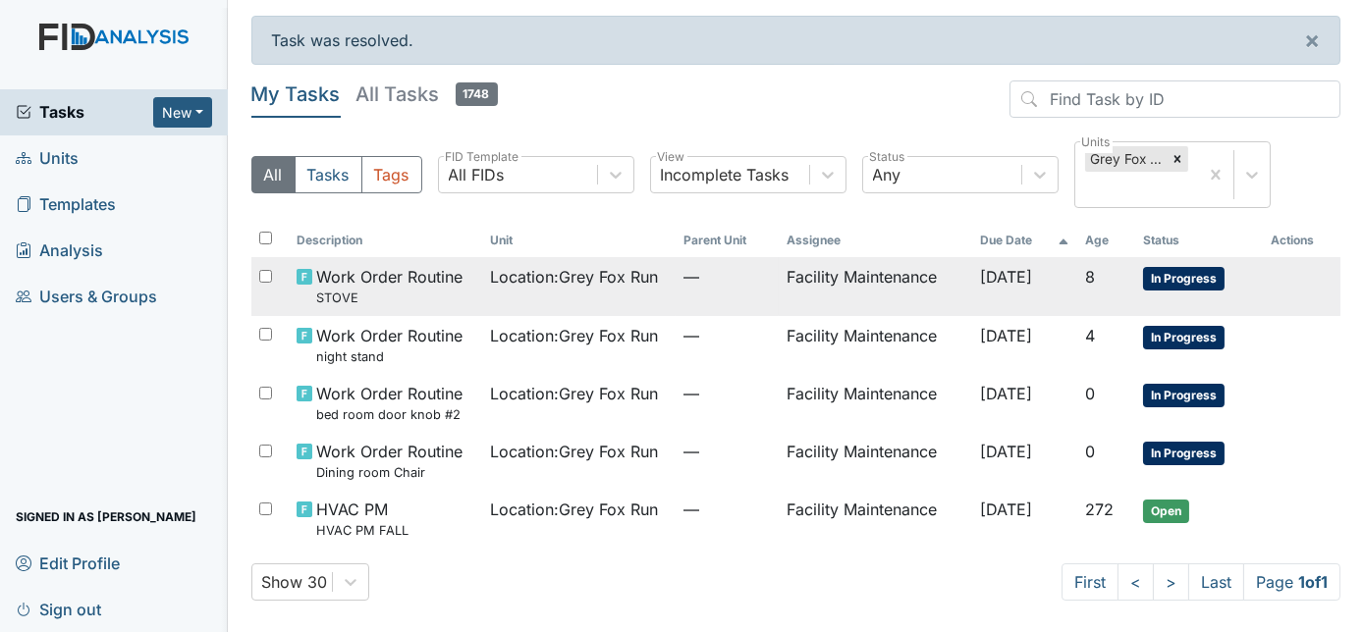
click at [811, 299] on td "Facility Maintenance" at bounding box center [875, 286] width 193 height 58
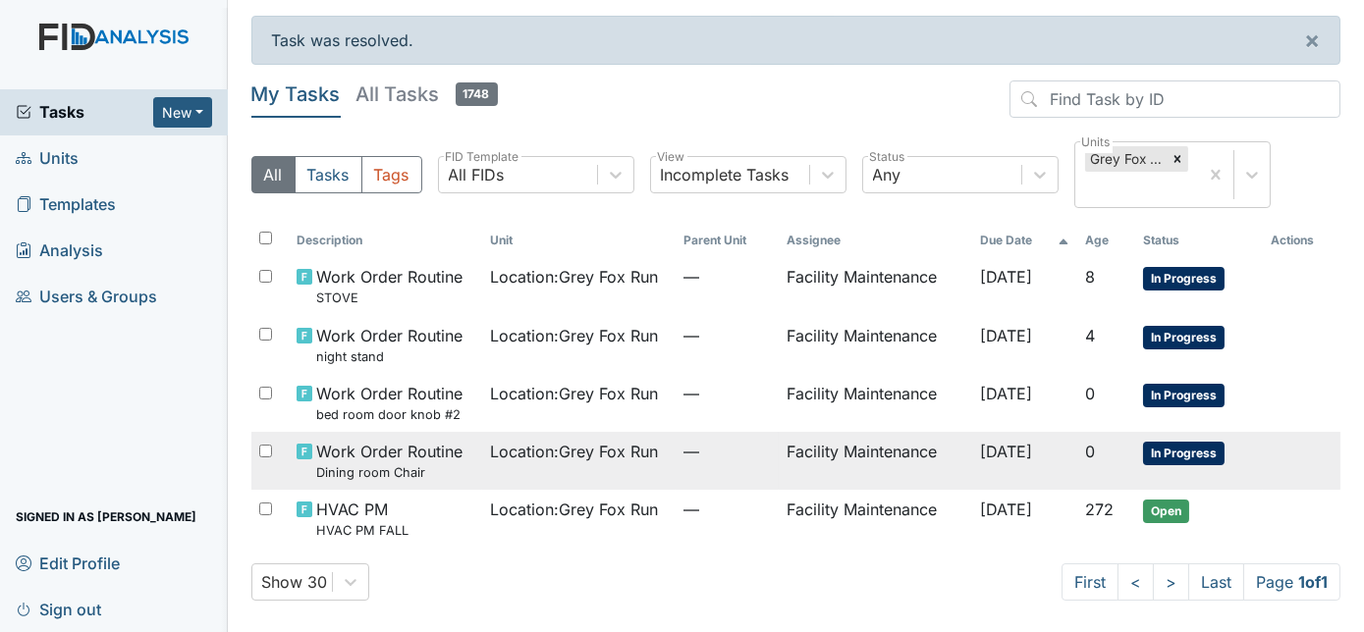
click at [604, 441] on span "Location : Grey Fox Run" at bounding box center [574, 452] width 168 height 24
click at [518, 465] on td "Location : Grey Fox Run" at bounding box center [578, 461] width 193 height 58
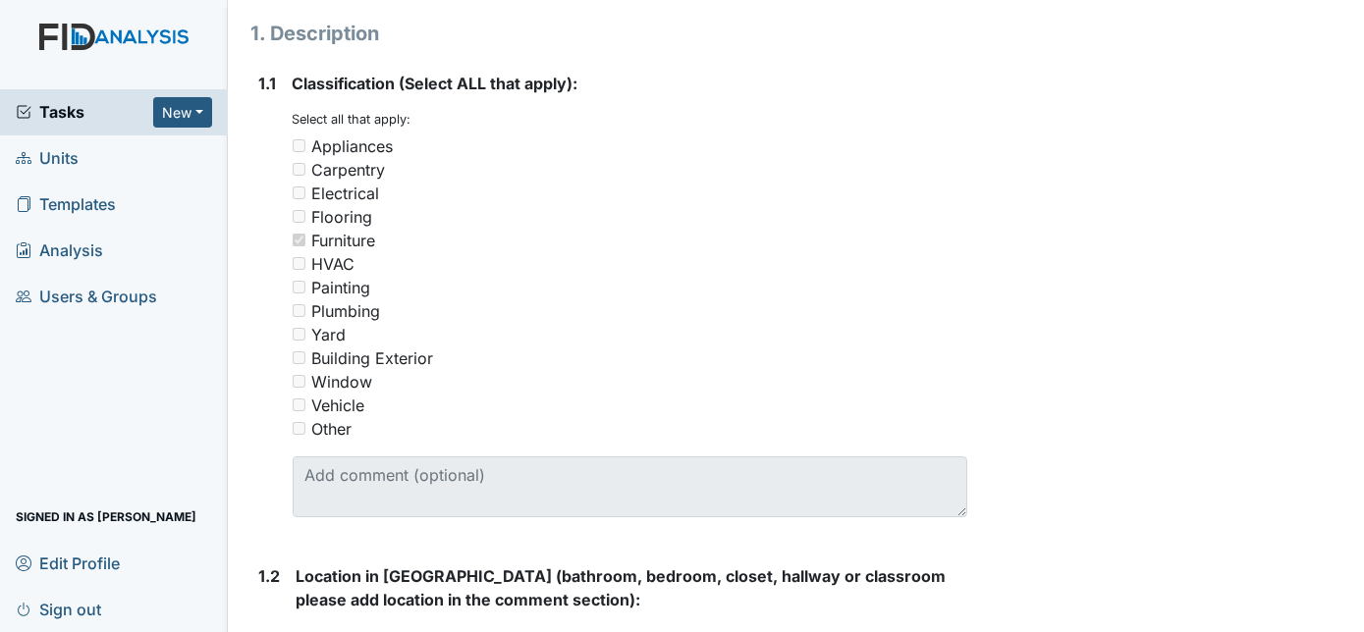
scroll to position [92, 0]
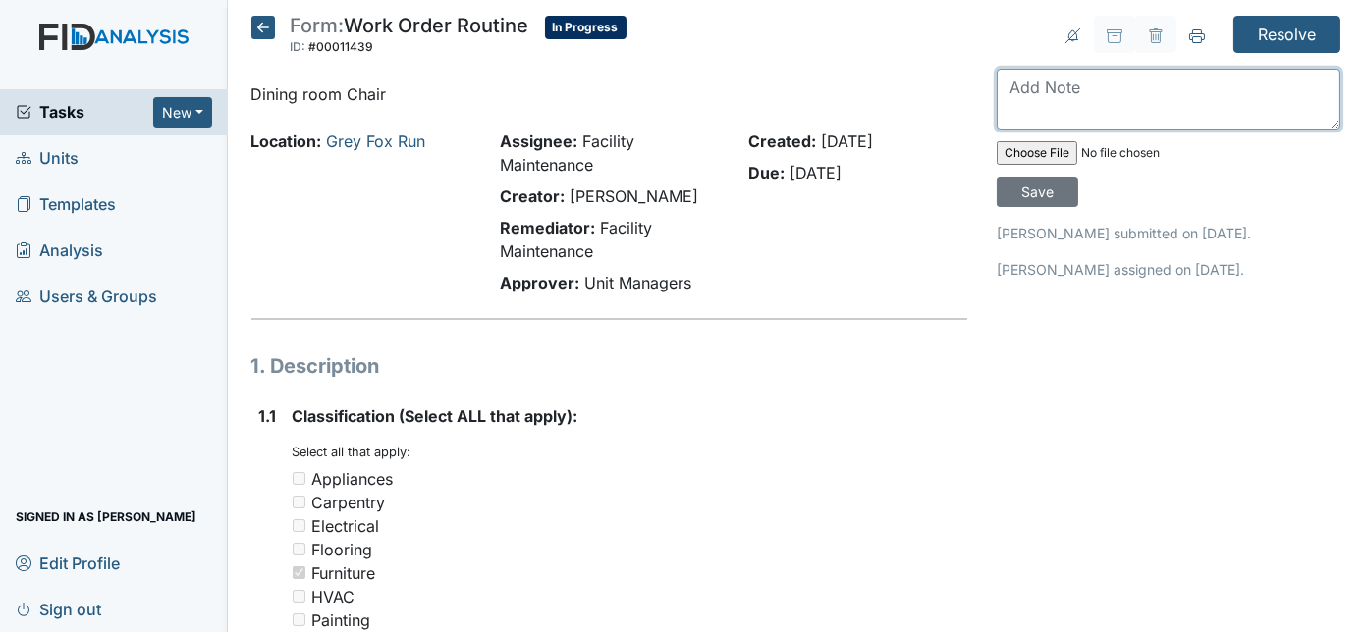
click at [1037, 88] on textarea at bounding box center [1169, 99] width 344 height 61
type textarea "dining room chairs repaired"
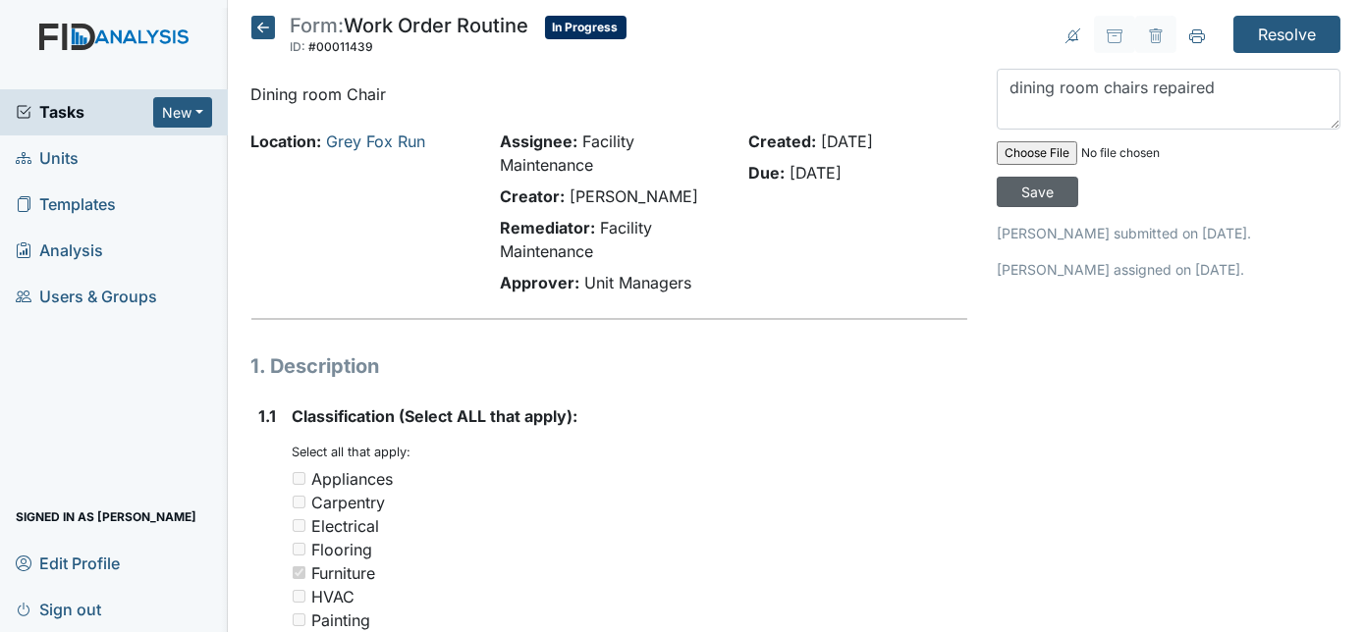
click at [1078, 177] on input "Save" at bounding box center [1037, 192] width 81 height 30
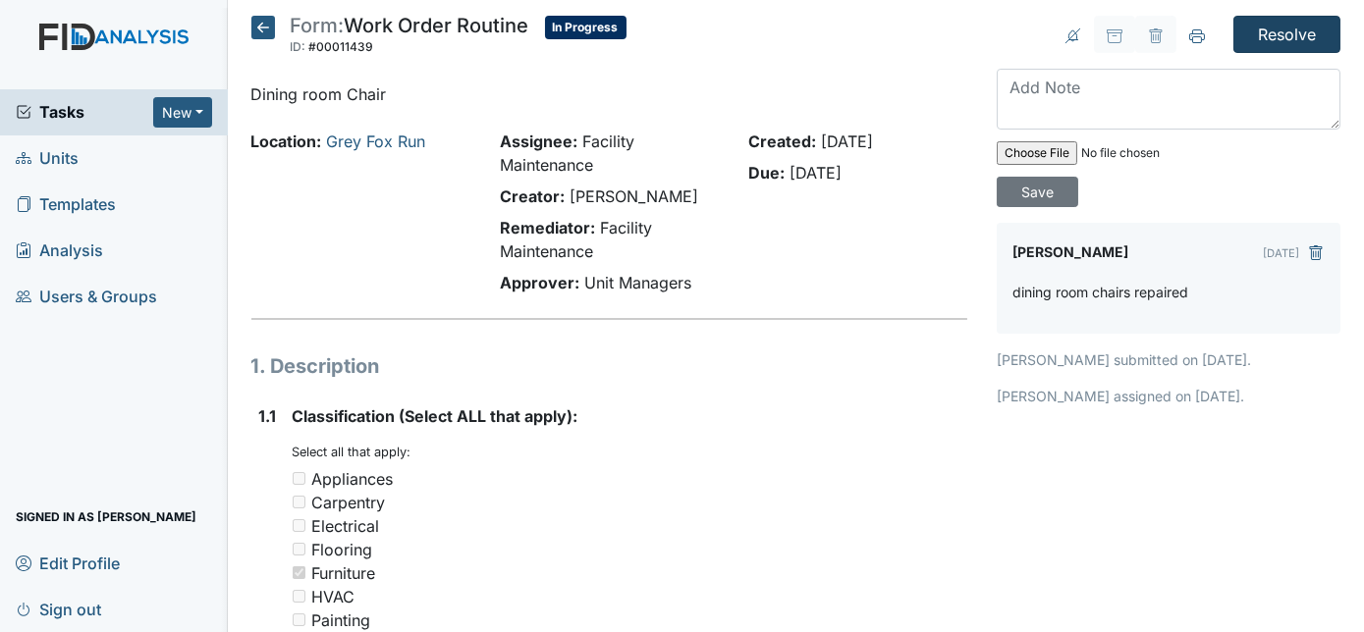
click at [1278, 49] on input "Resolve" at bounding box center [1286, 34] width 107 height 37
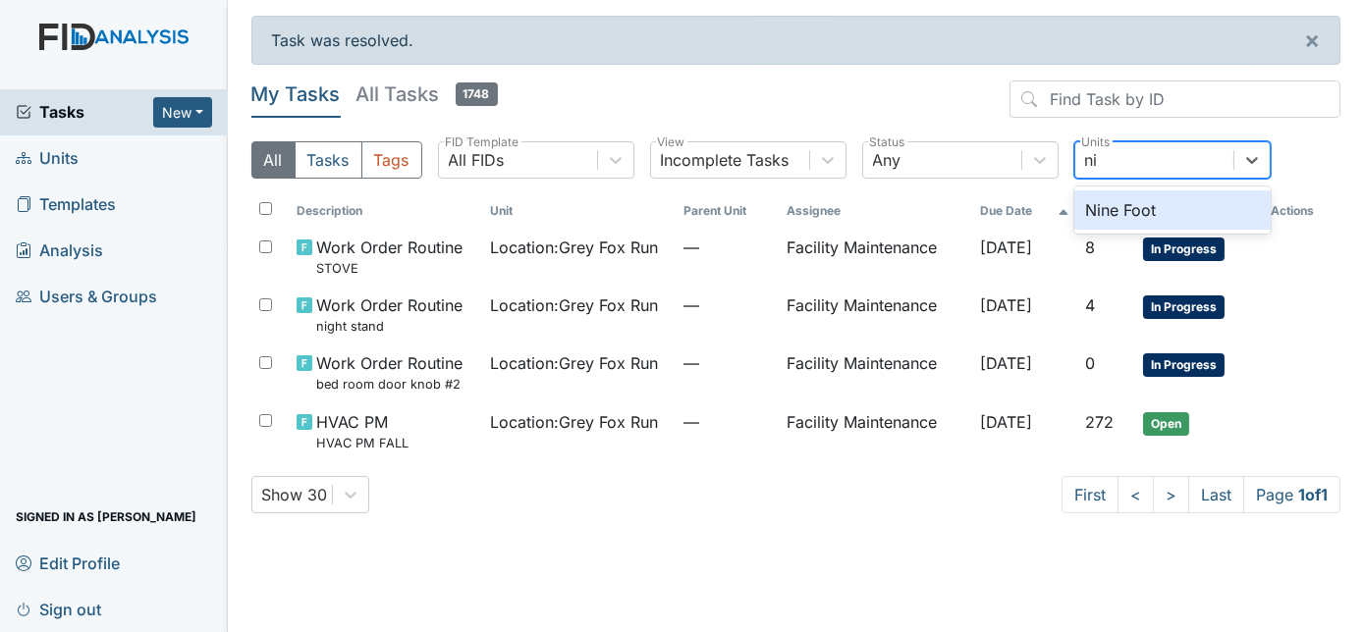
type input "nin"
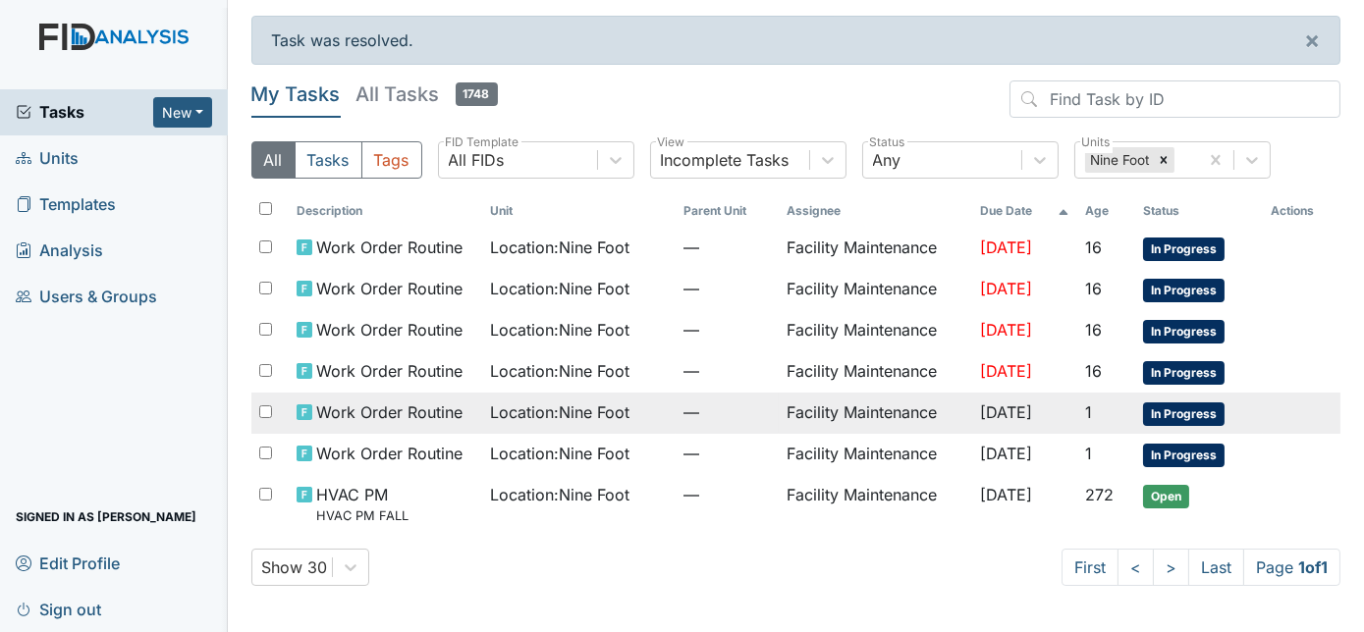
click at [823, 396] on td "Facility Maintenance" at bounding box center [875, 413] width 193 height 41
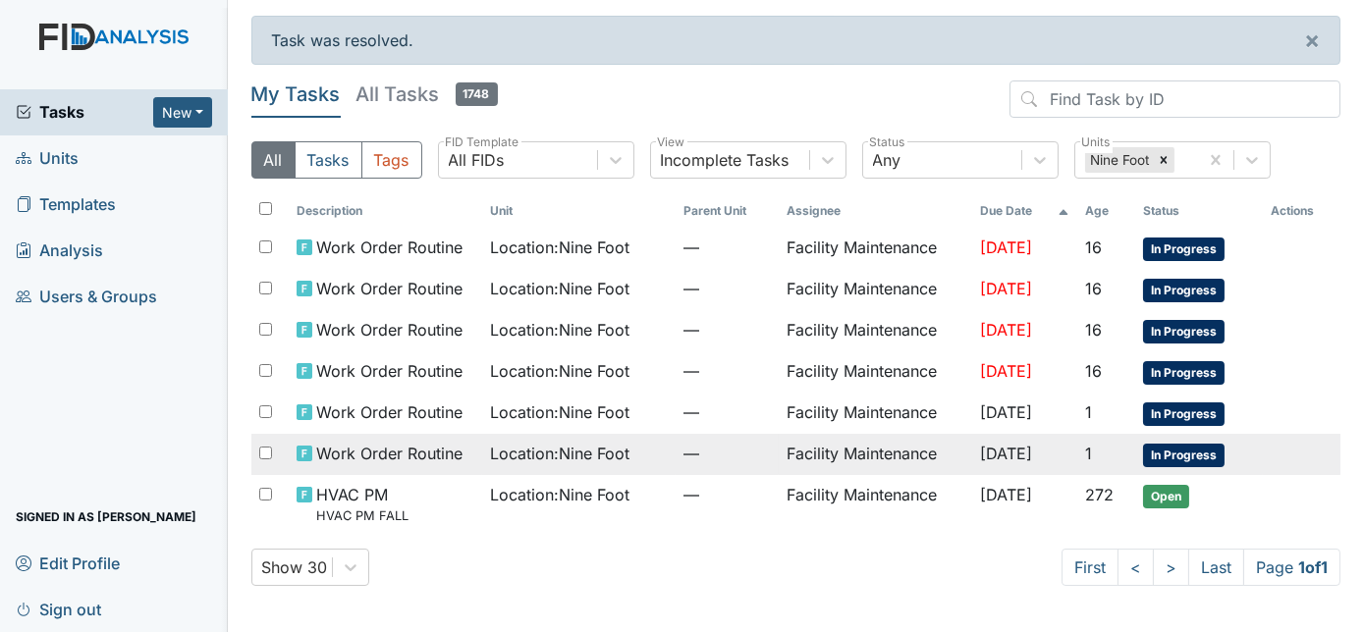
click at [691, 453] on span "—" at bounding box center [726, 454] width 87 height 24
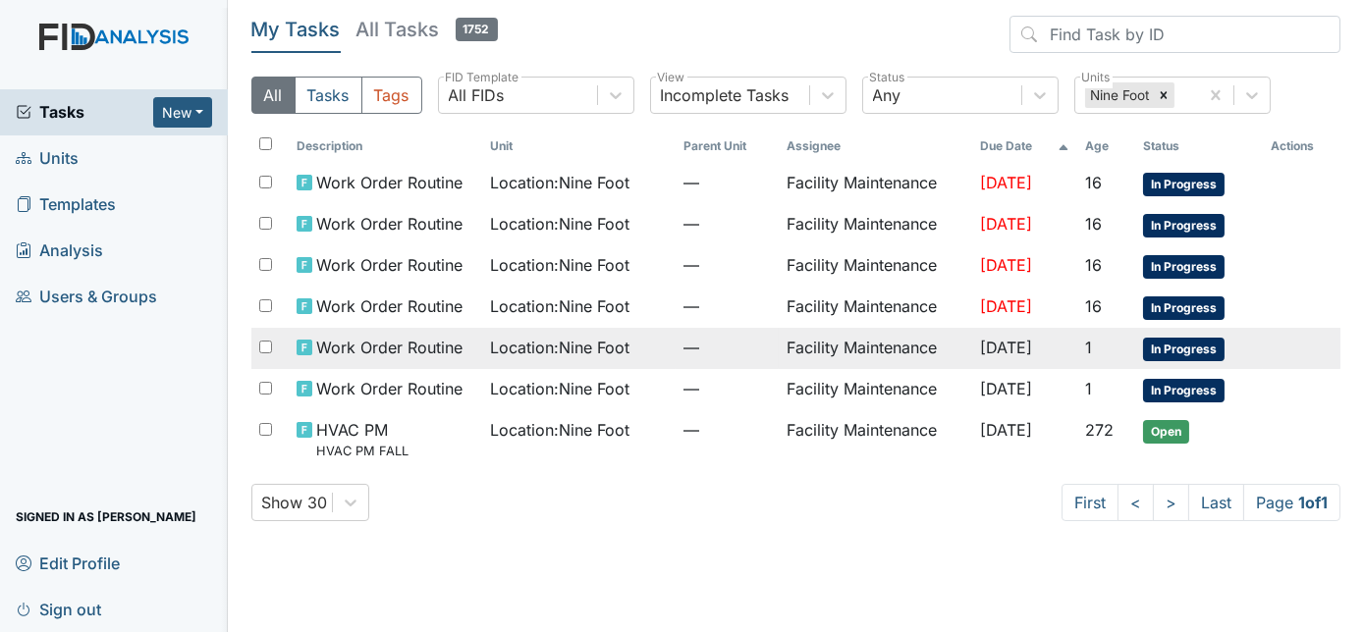
click at [555, 353] on span "Location : Nine Foot" at bounding box center [559, 348] width 139 height 24
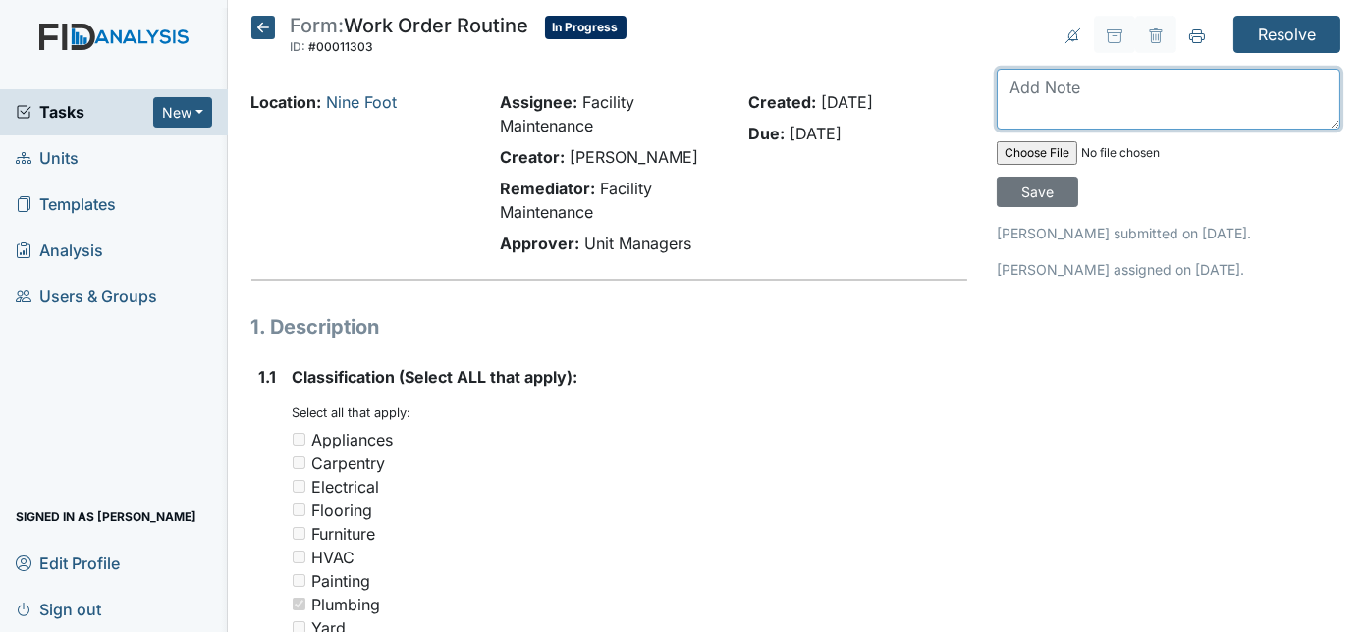
click at [1075, 88] on textarea at bounding box center [1169, 99] width 344 height 61
type textarea "repaired"
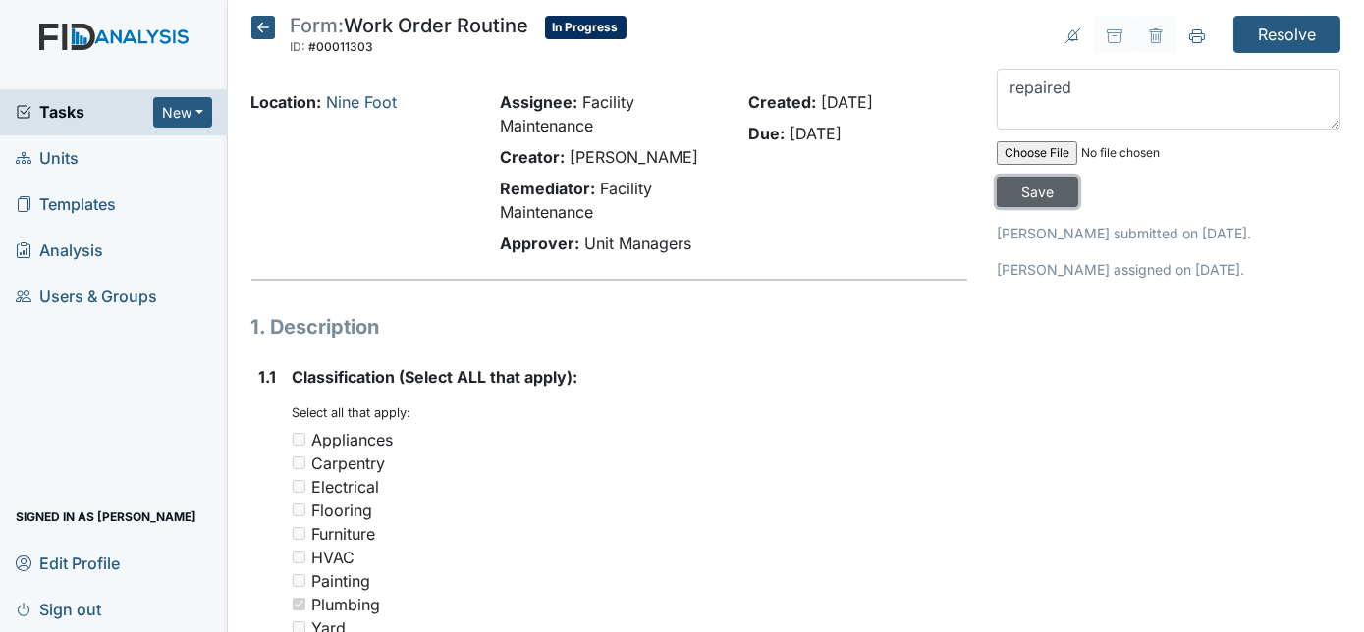
click at [1078, 177] on input "Save" at bounding box center [1037, 192] width 81 height 30
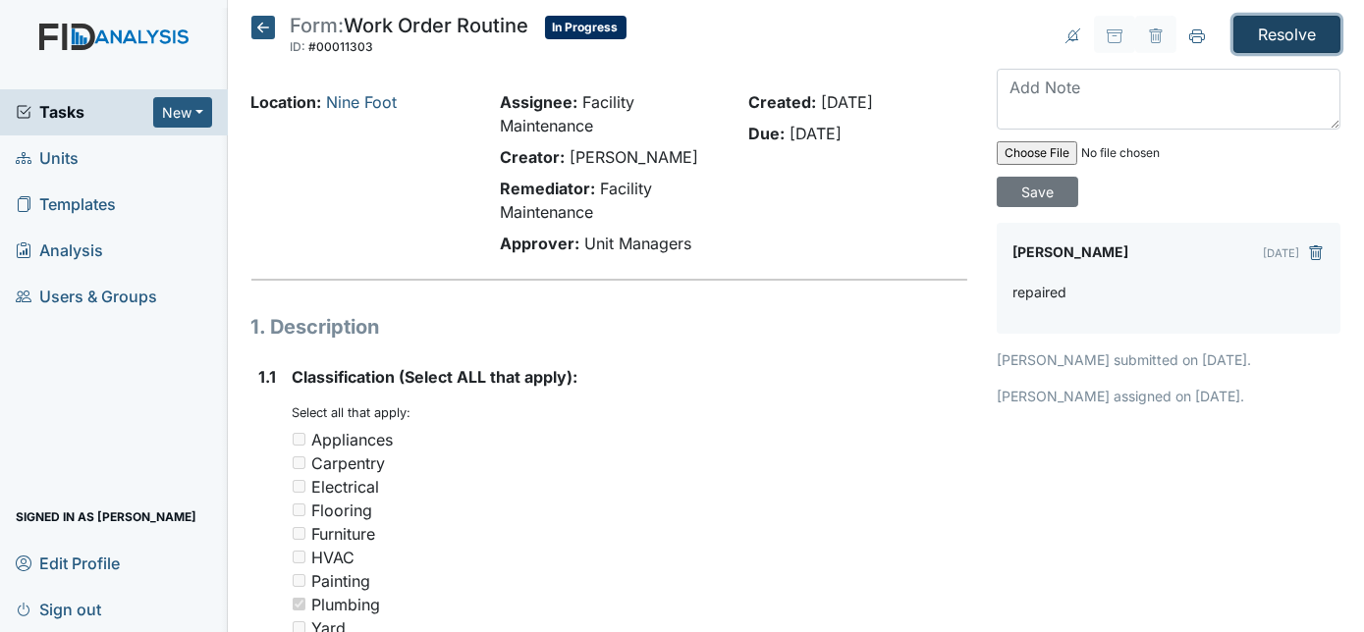
click at [1267, 24] on input "Resolve" at bounding box center [1286, 34] width 107 height 37
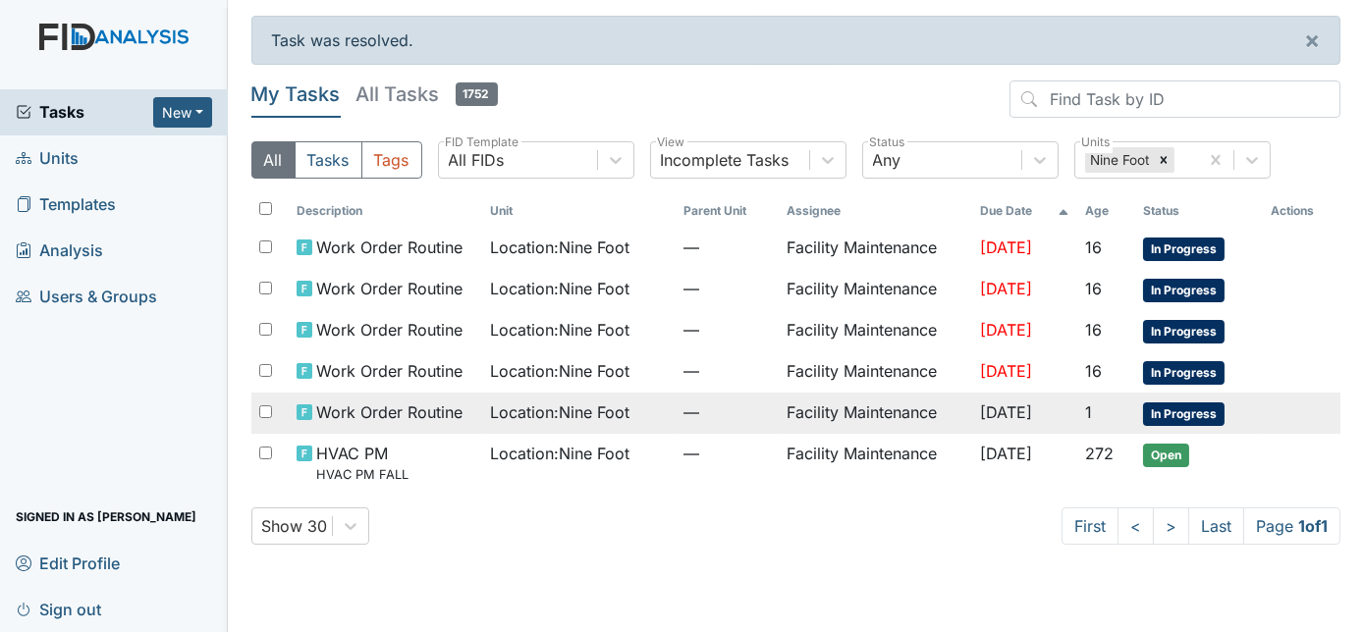
click at [676, 410] on td "—" at bounding box center [727, 413] width 103 height 41
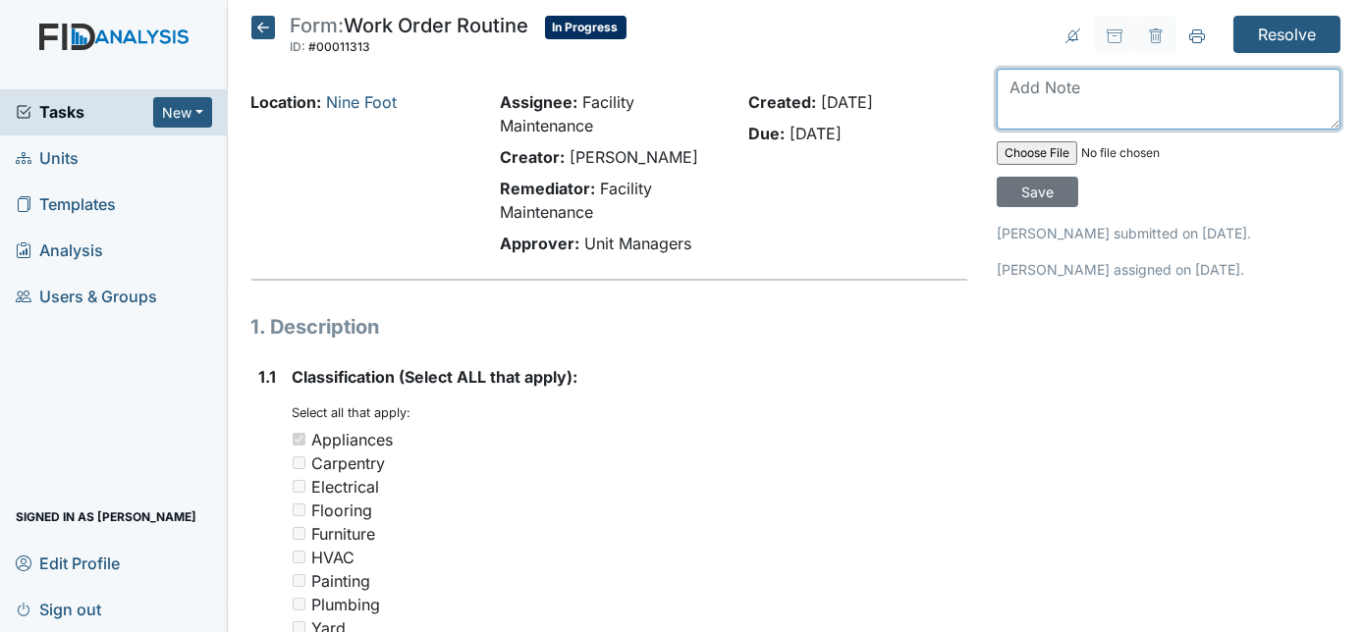
click at [1060, 112] on textarea at bounding box center [1169, 99] width 344 height 61
type textarea "replaced"
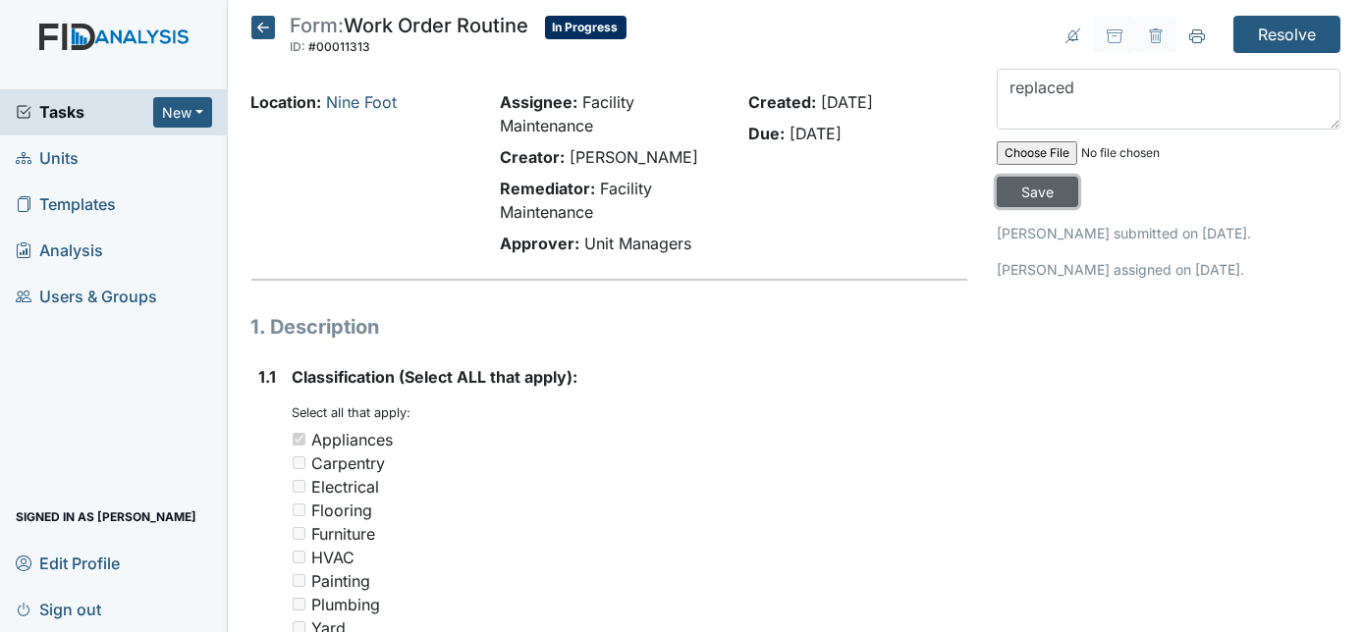
click at [1078, 177] on input "Save" at bounding box center [1037, 192] width 81 height 30
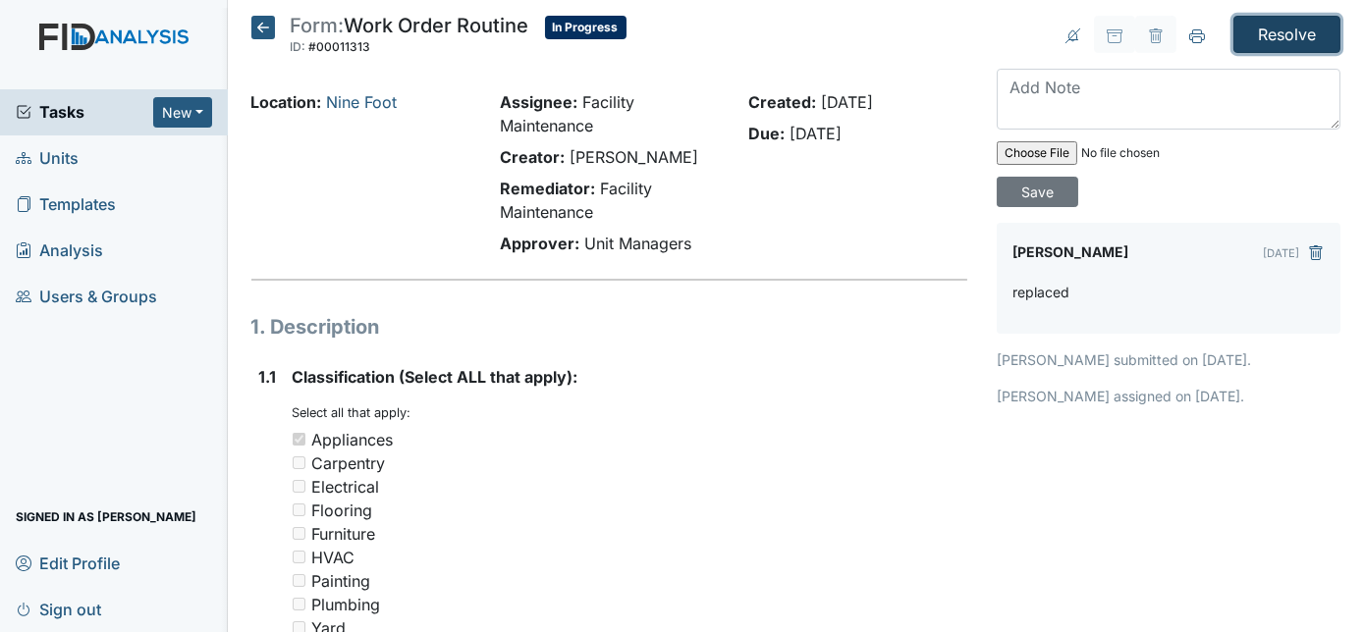
click at [1270, 32] on input "Resolve" at bounding box center [1286, 34] width 107 height 37
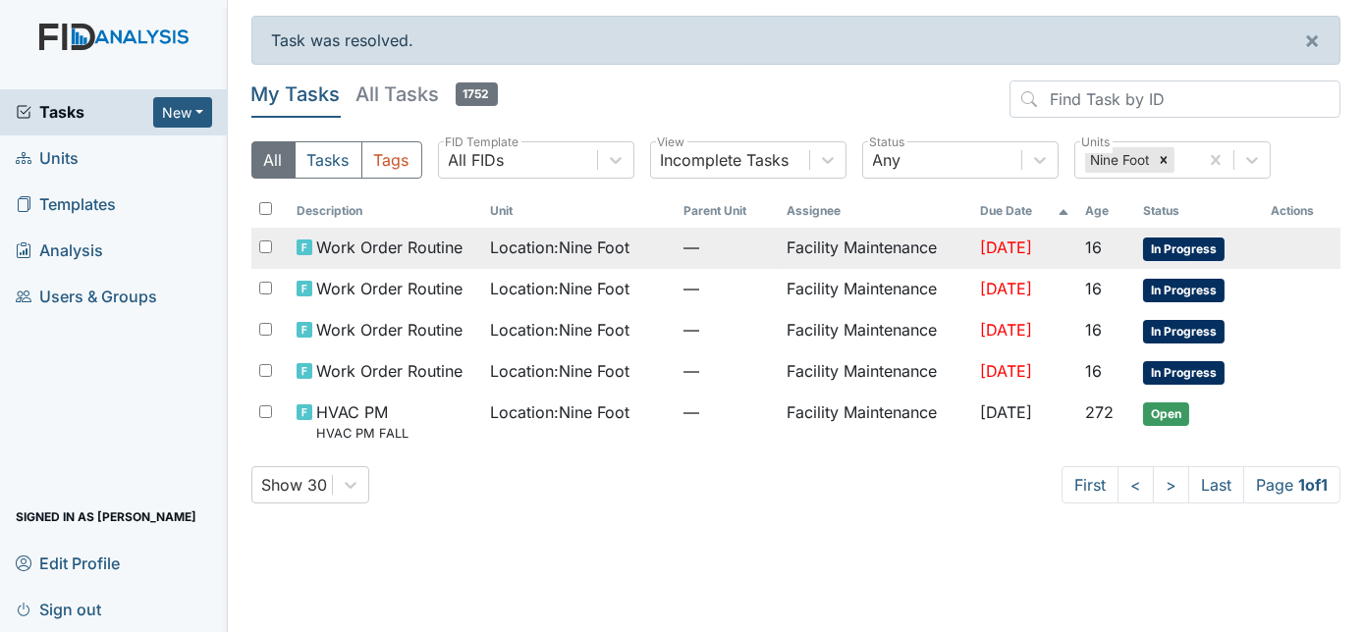
click at [828, 252] on td "Facility Maintenance" at bounding box center [875, 248] width 193 height 41
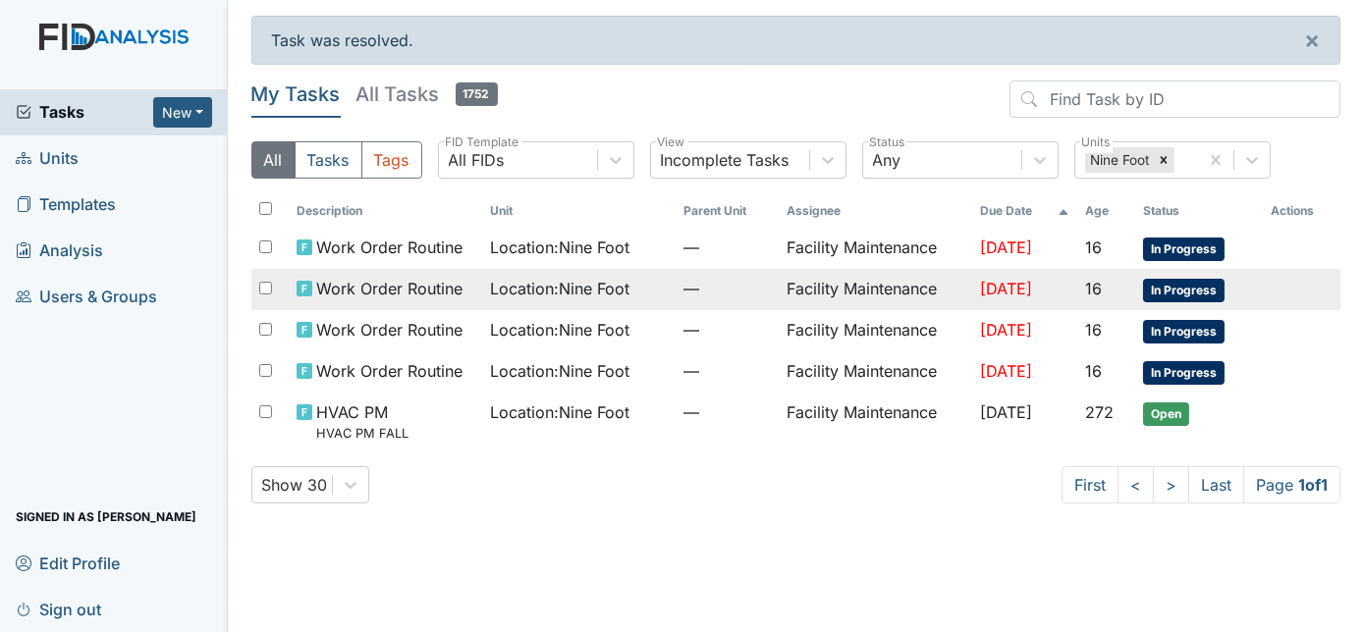
click at [578, 285] on span "Location : Nine Foot" at bounding box center [559, 289] width 139 height 24
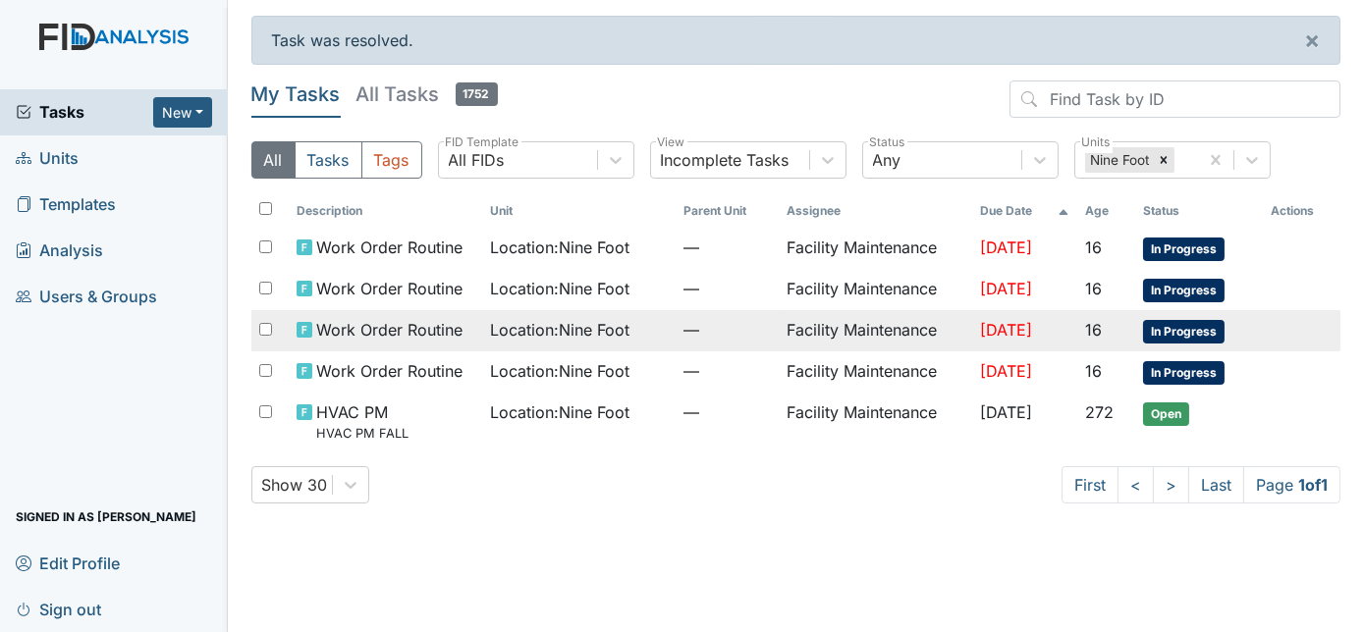
click at [633, 335] on div "Location : Nine Foot" at bounding box center [579, 330] width 178 height 24
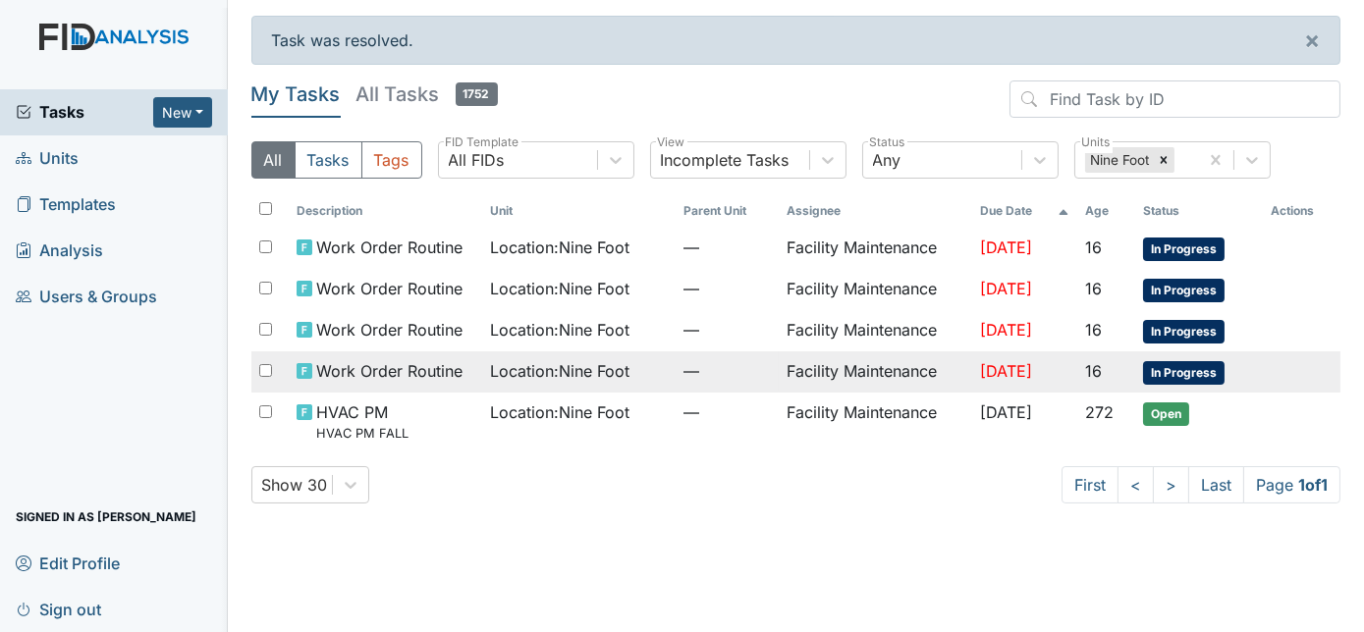
click at [693, 360] on span "—" at bounding box center [726, 371] width 87 height 24
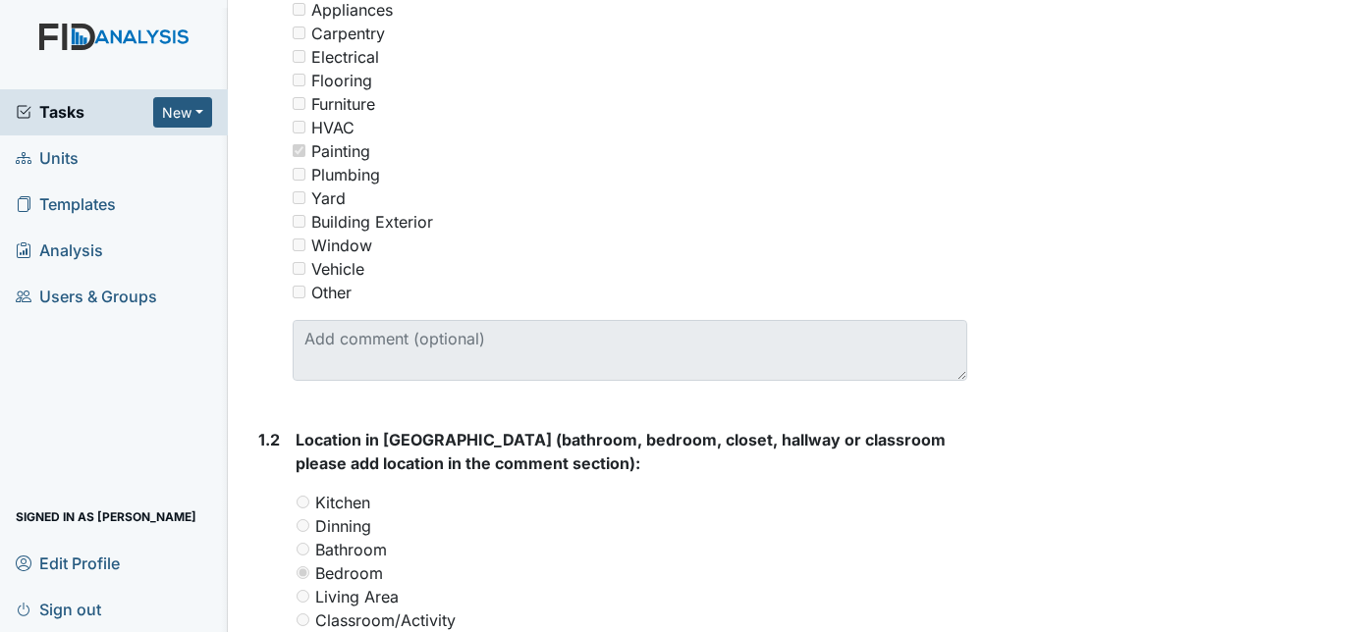
scroll to position [433, 0]
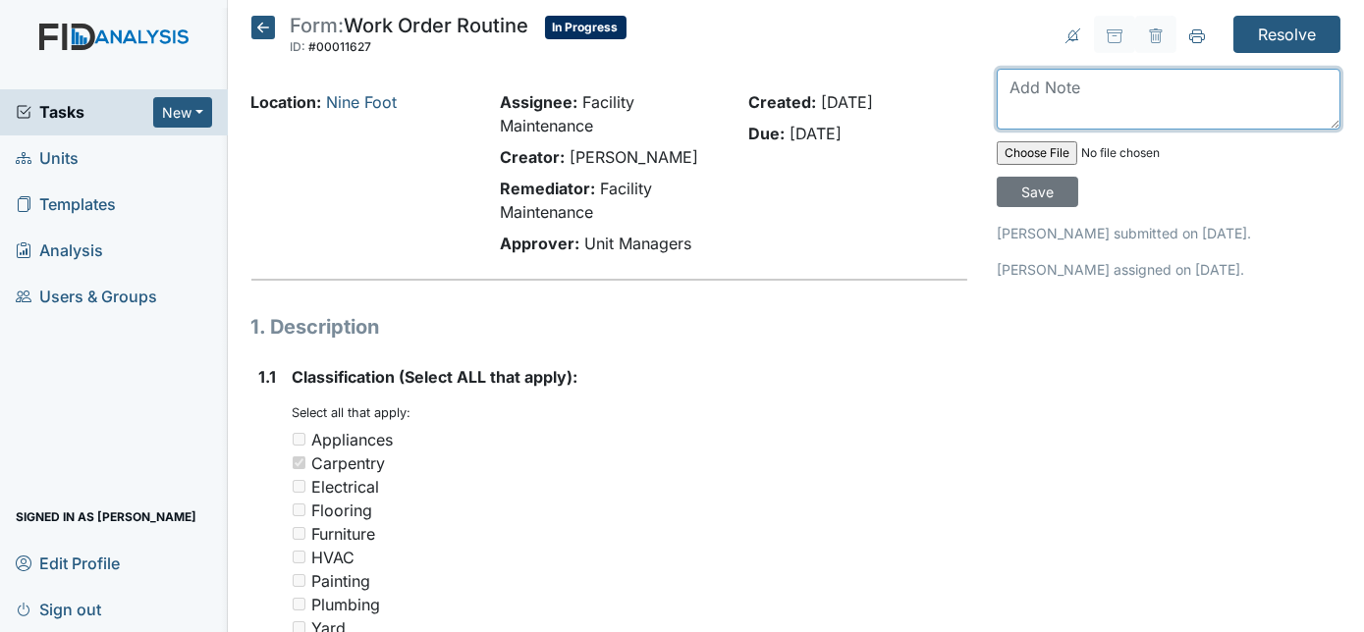
click at [1047, 78] on textarea at bounding box center [1169, 99] width 344 height 61
type textarea "hole repaired in room"
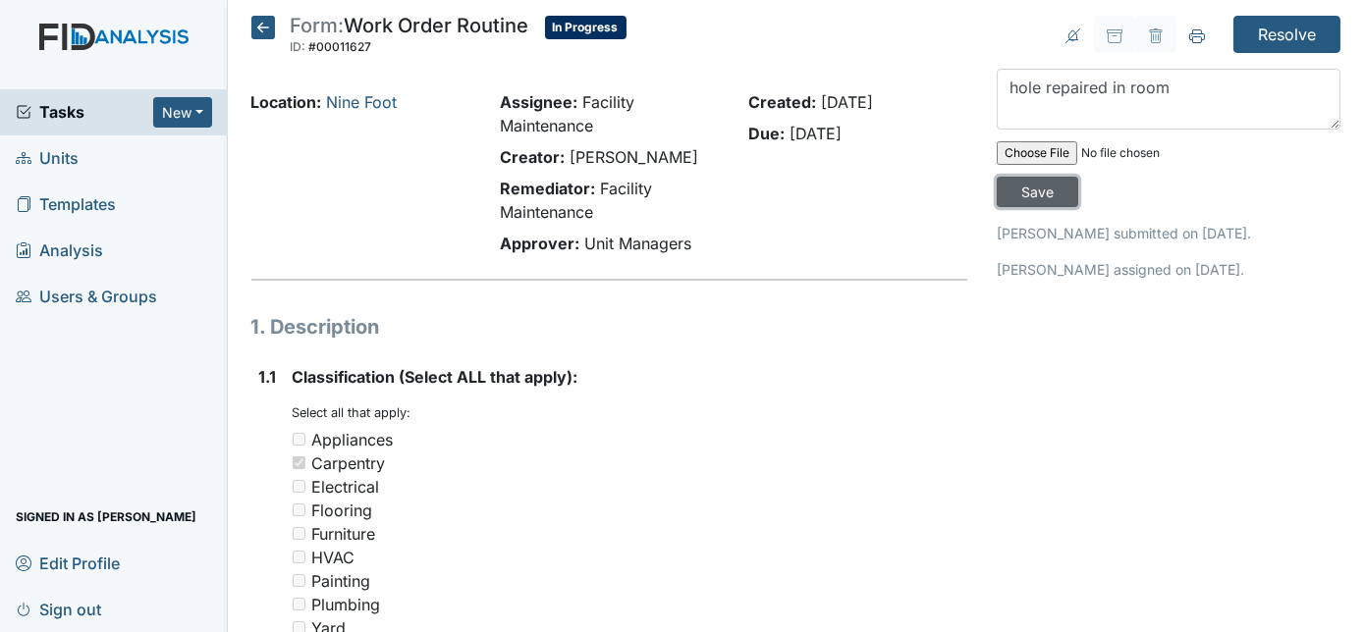
click at [1078, 177] on input "Save" at bounding box center [1037, 192] width 81 height 30
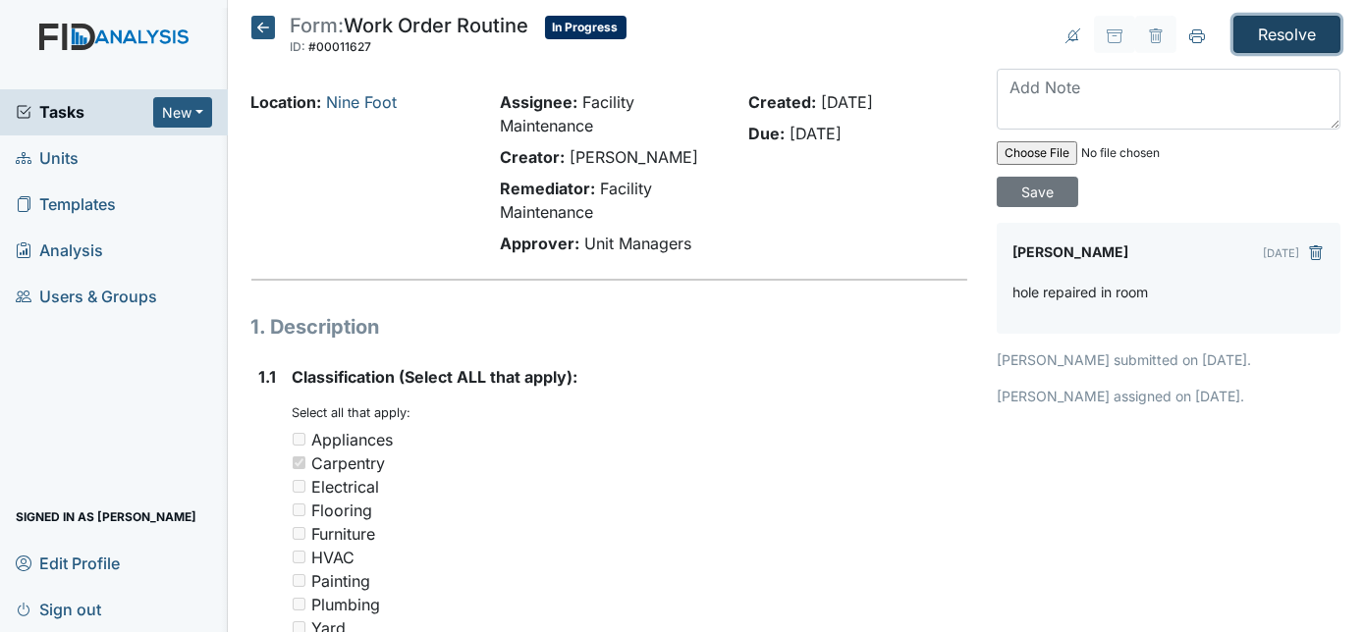
click at [1275, 36] on input "Resolve" at bounding box center [1286, 34] width 107 height 37
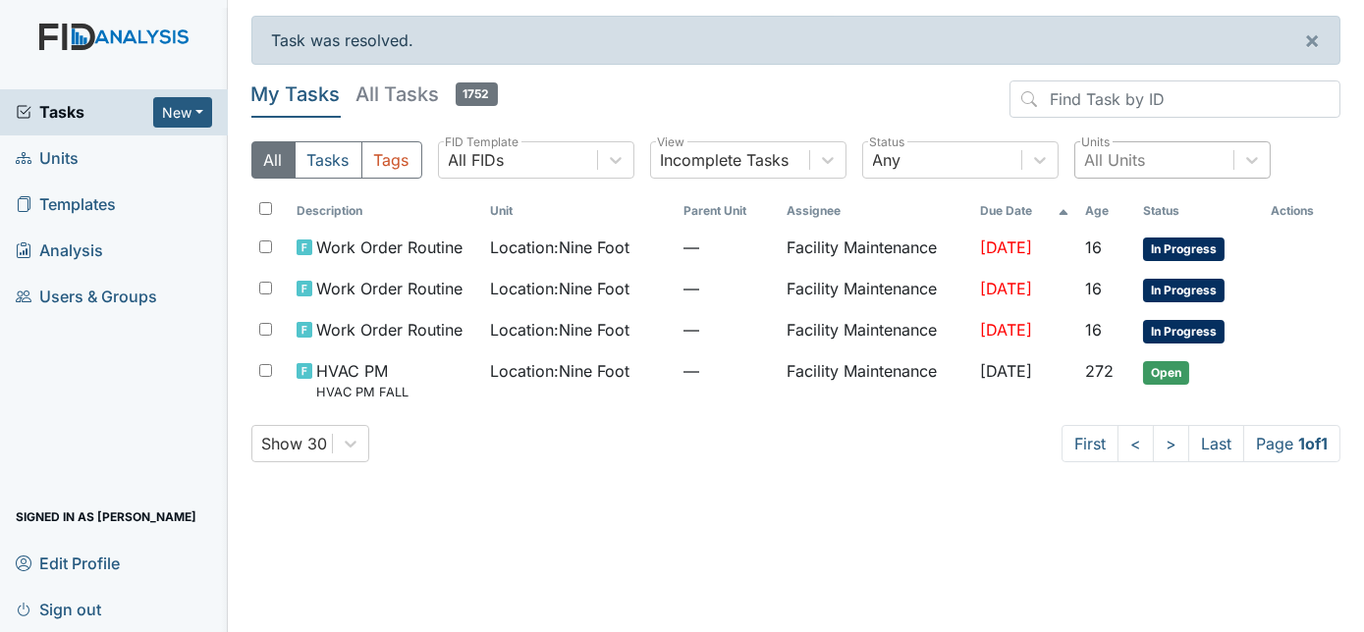
click at [1320, 123] on div at bounding box center [1174, 103] width 331 height 45
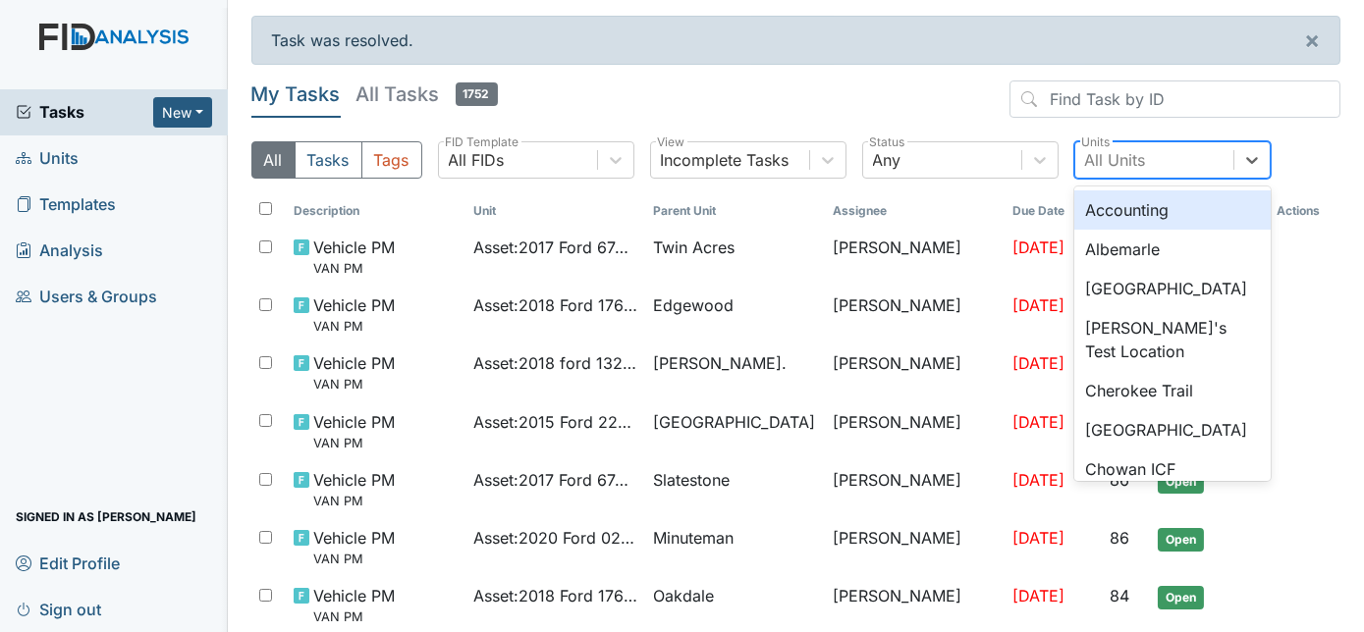
click at [1109, 155] on div "All Units" at bounding box center [1115, 160] width 61 height 24
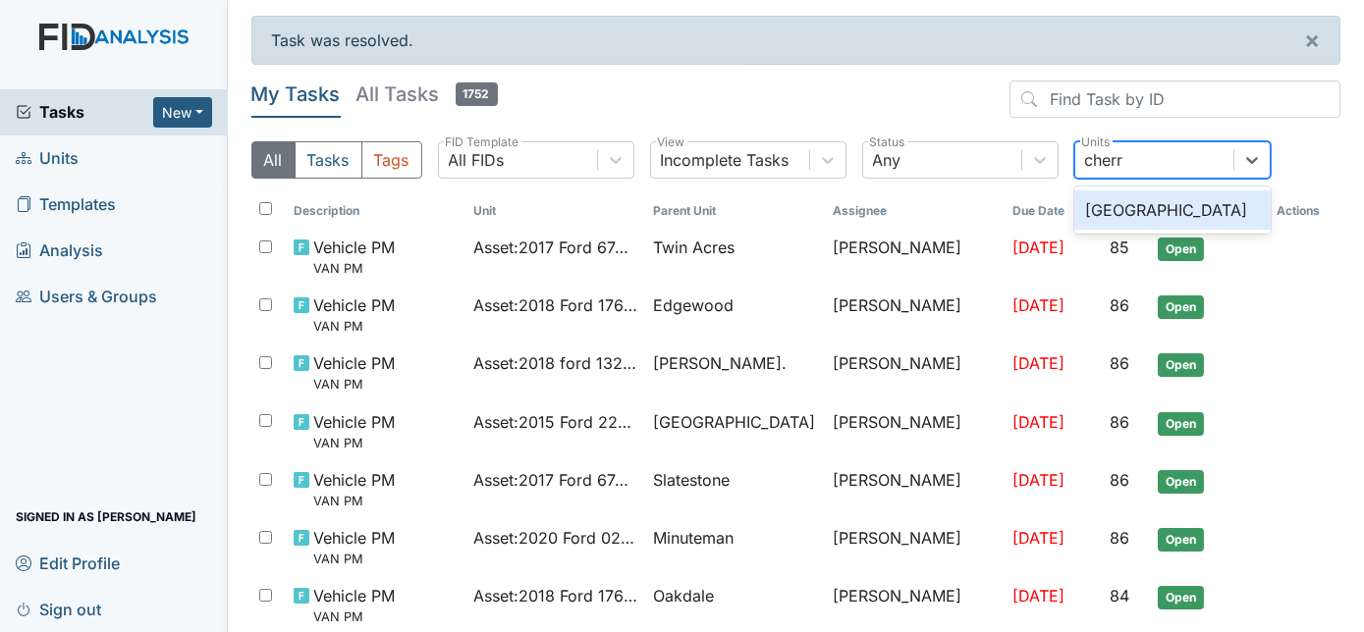
type input "cherry"
click at [1196, 218] on div "Cherry Lane" at bounding box center [1172, 209] width 196 height 39
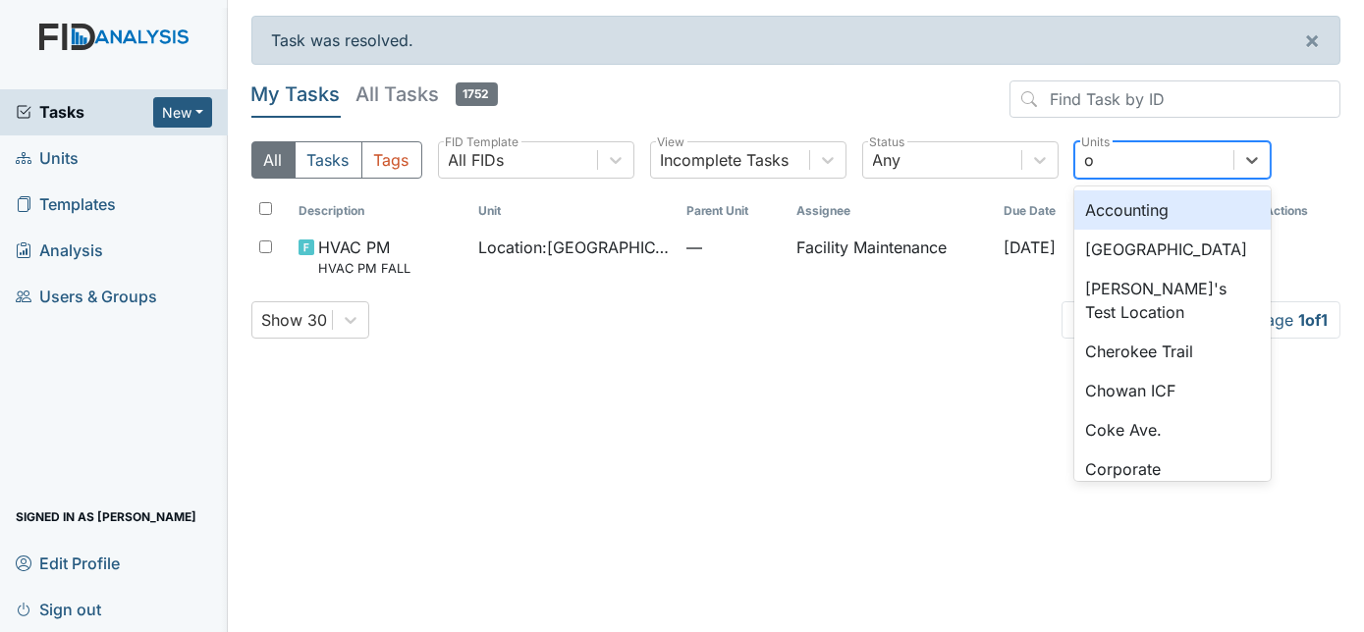
type input "oa"
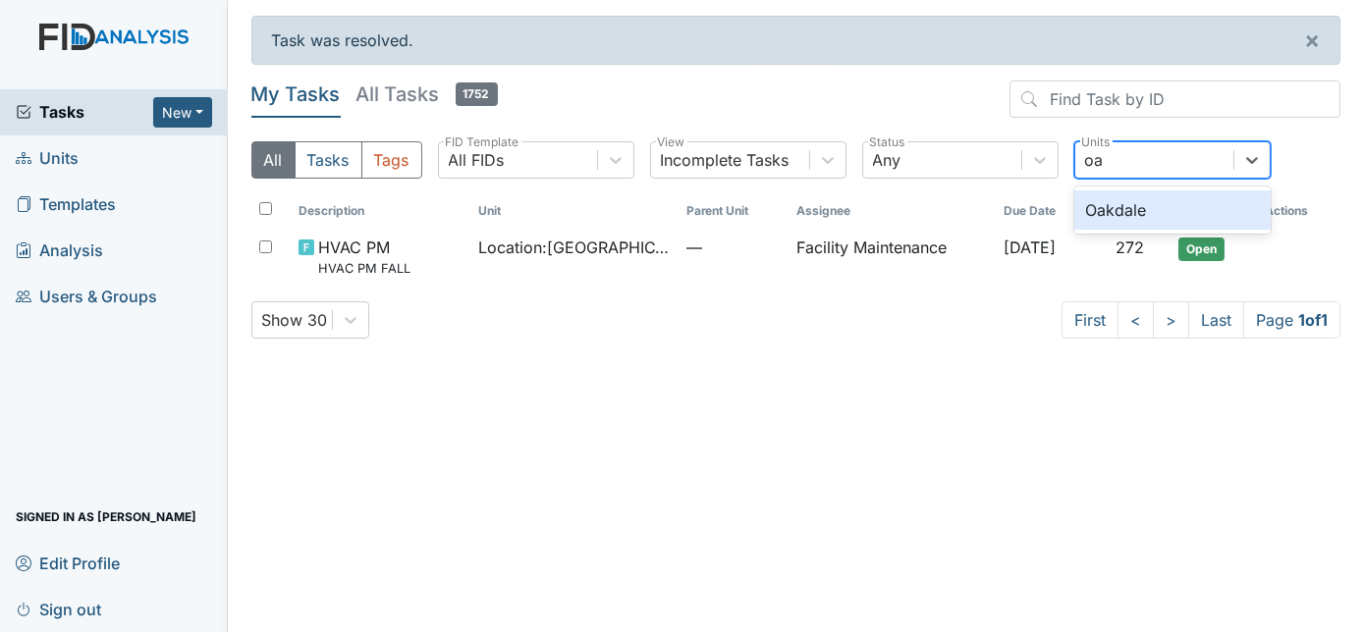
click at [1170, 210] on div "Oakdale" at bounding box center [1172, 209] width 196 height 39
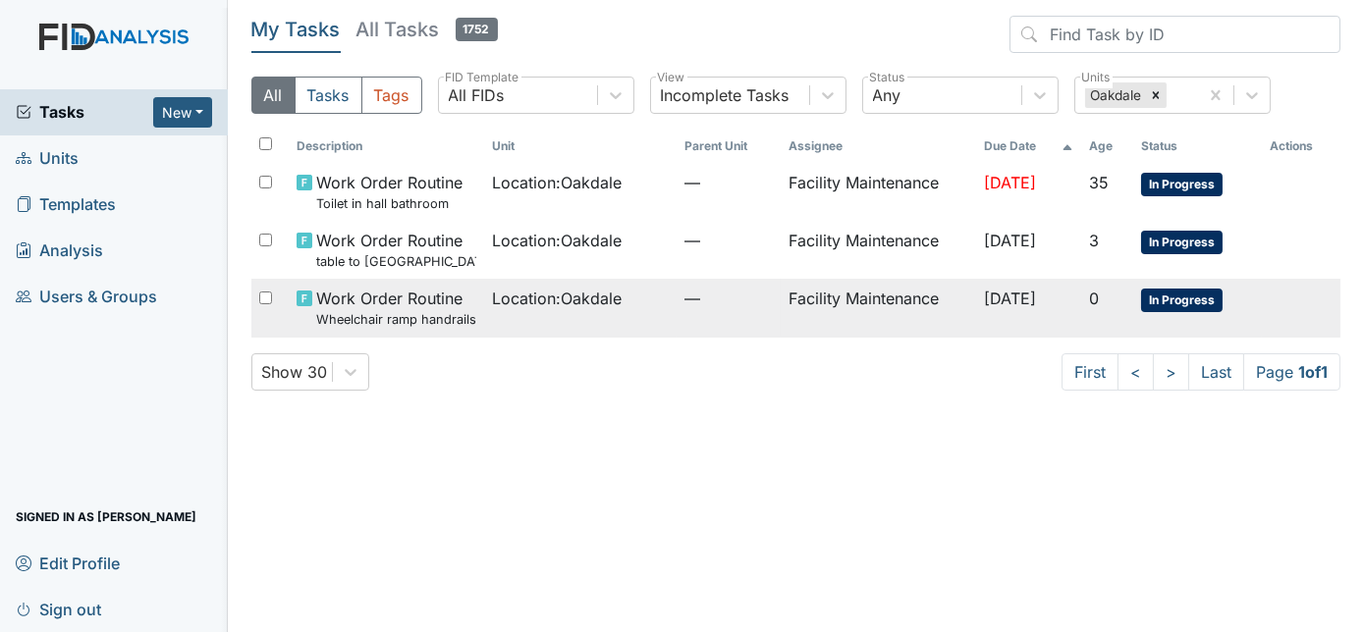
click at [795, 299] on td "Facility Maintenance" at bounding box center [878, 308] width 195 height 58
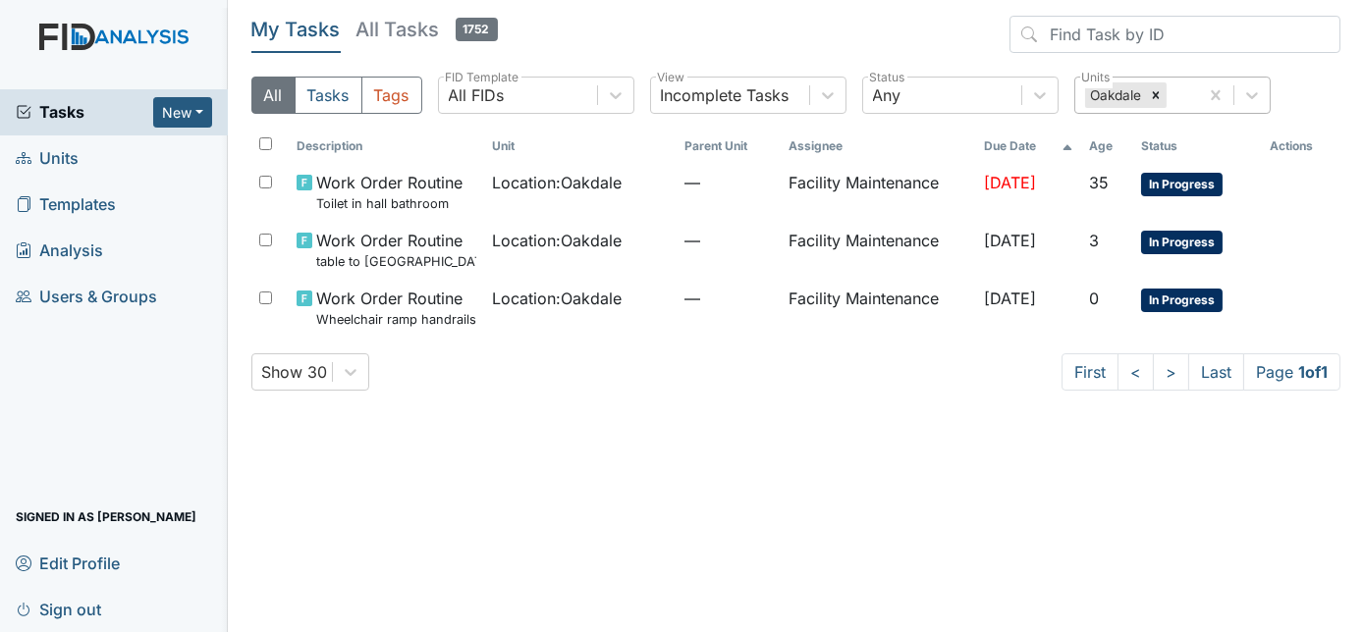
click at [1198, 94] on div "Oakdale" at bounding box center [1136, 95] width 123 height 35
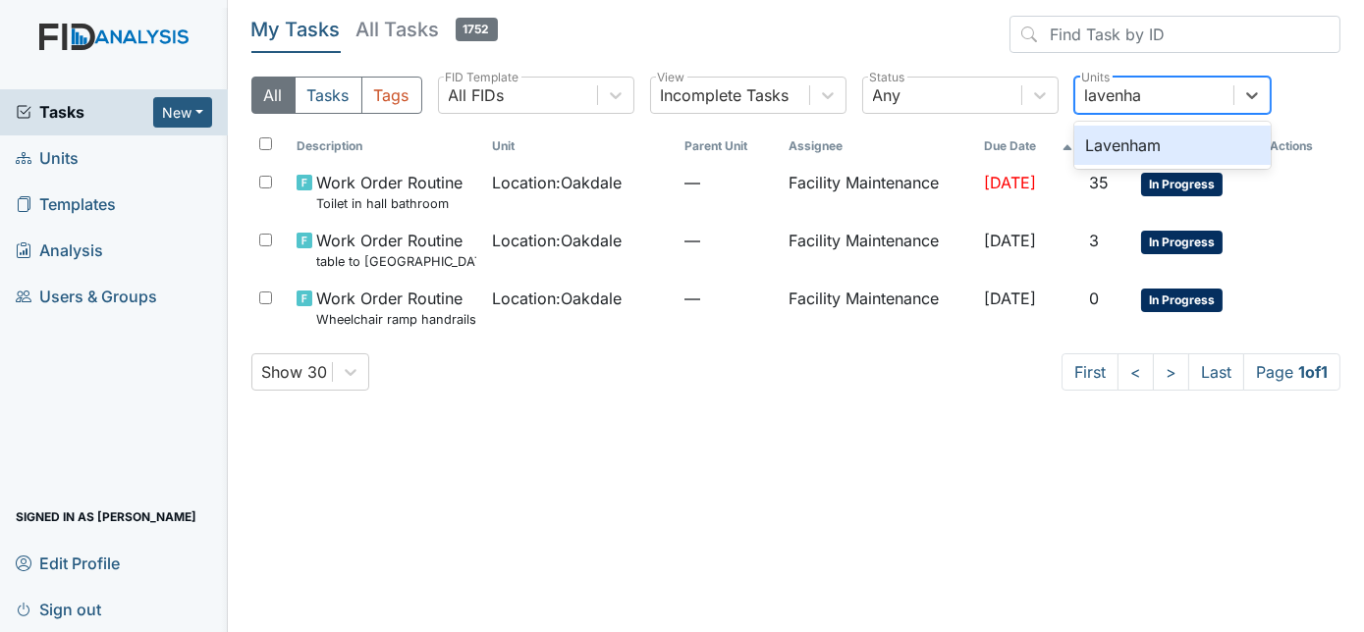
type input "lavenham"
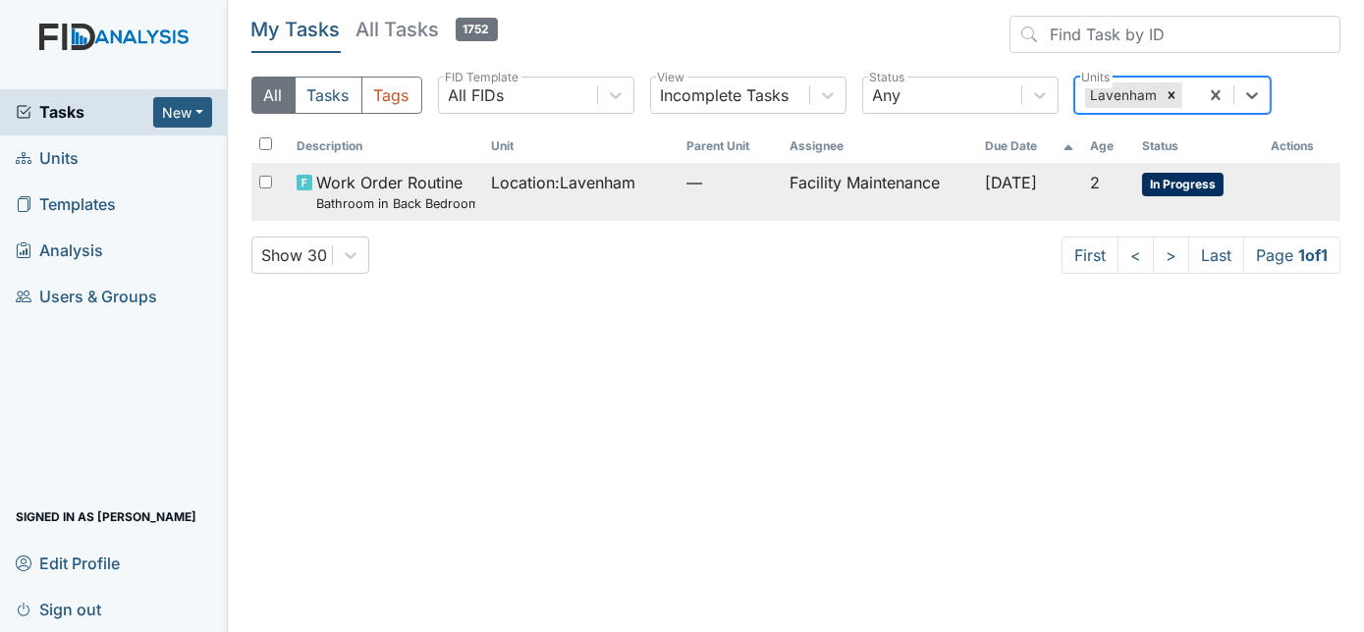
click at [754, 190] on span "—" at bounding box center [730, 183] width 88 height 24
